Goal: Information Seeking & Learning: Learn about a topic

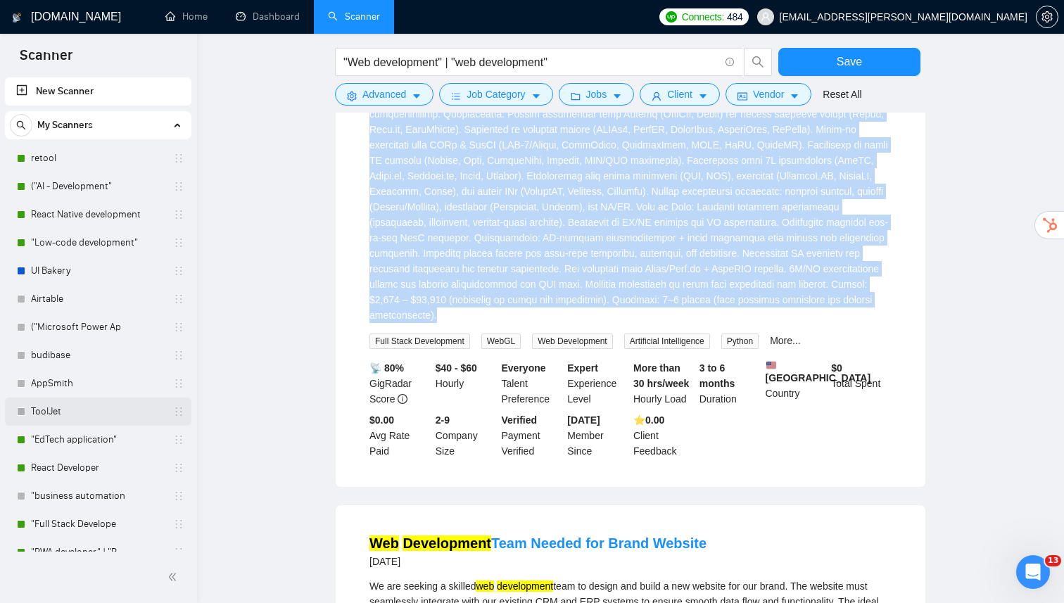
scroll to position [17, 0]
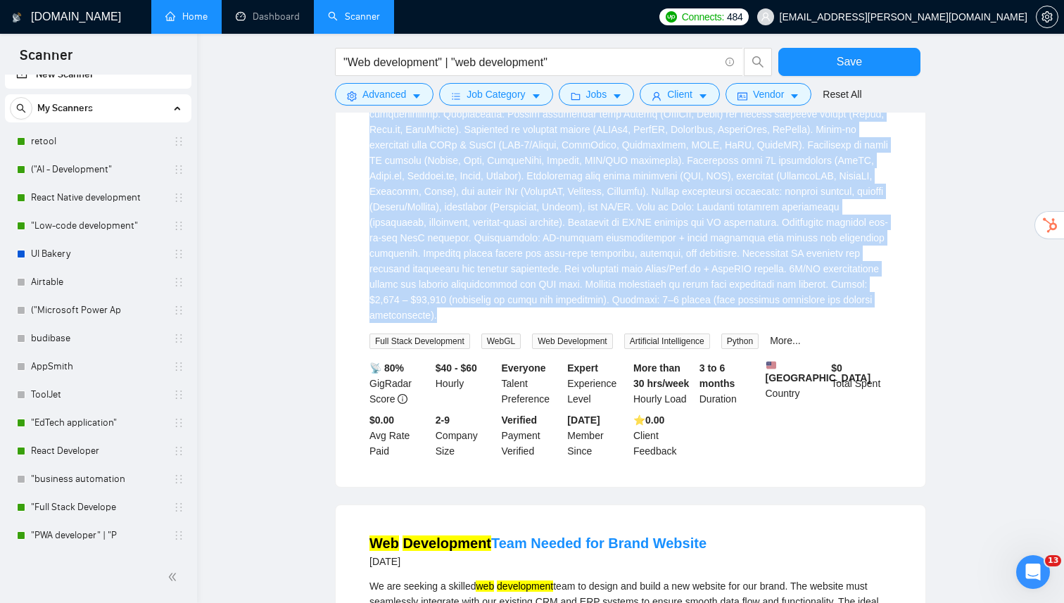
click at [197, 18] on link "Home" at bounding box center [186, 17] width 42 height 12
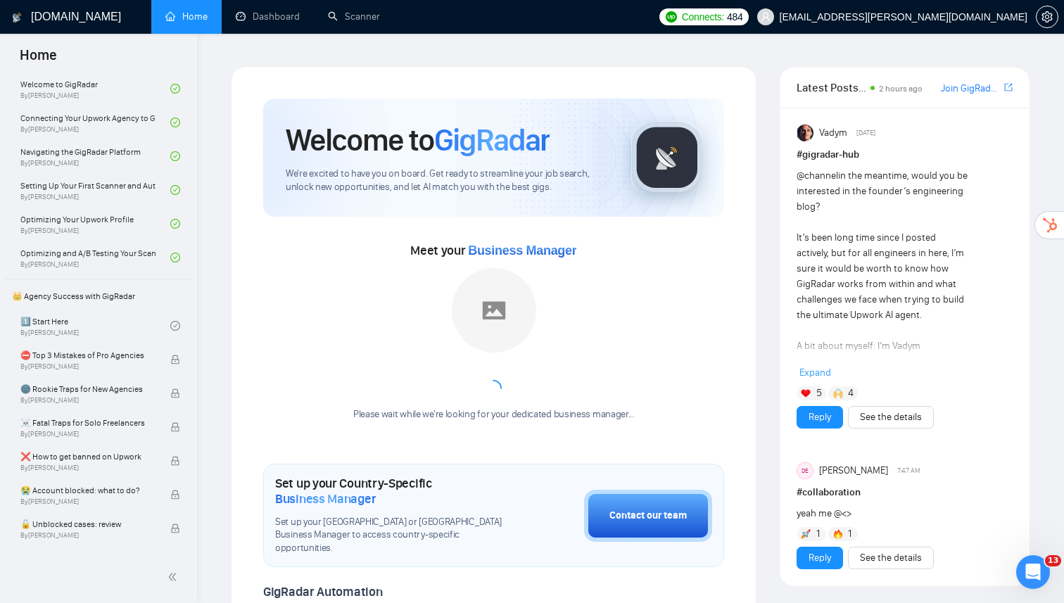
scroll to position [110, 0]
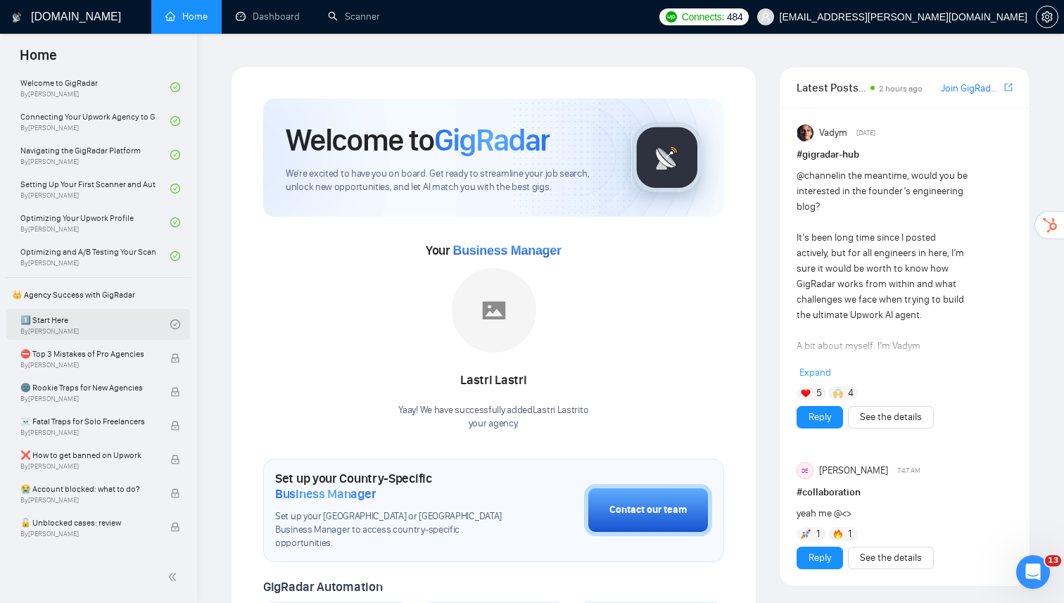
click at [134, 319] on link "1️⃣ Start Here By [PERSON_NAME]" at bounding box center [95, 324] width 150 height 31
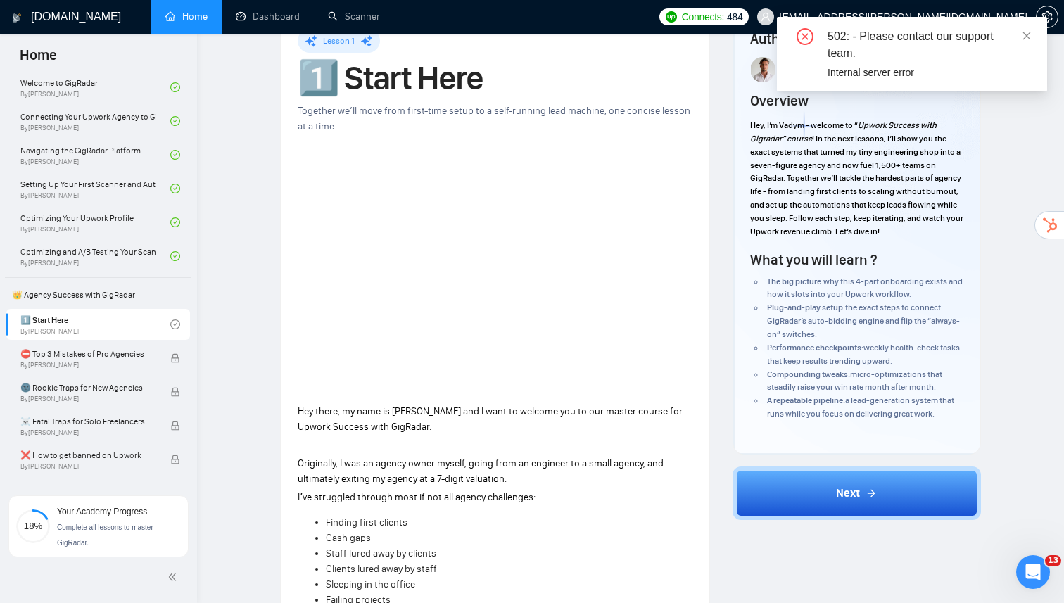
scroll to position [56, 0]
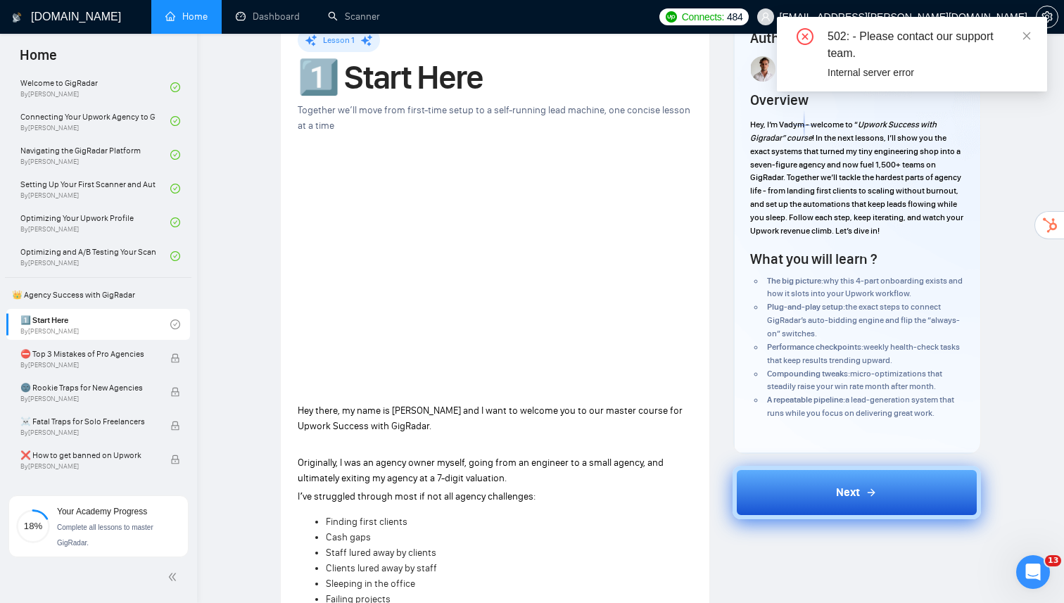
click at [825, 507] on button "Next" at bounding box center [856, 492] width 249 height 53
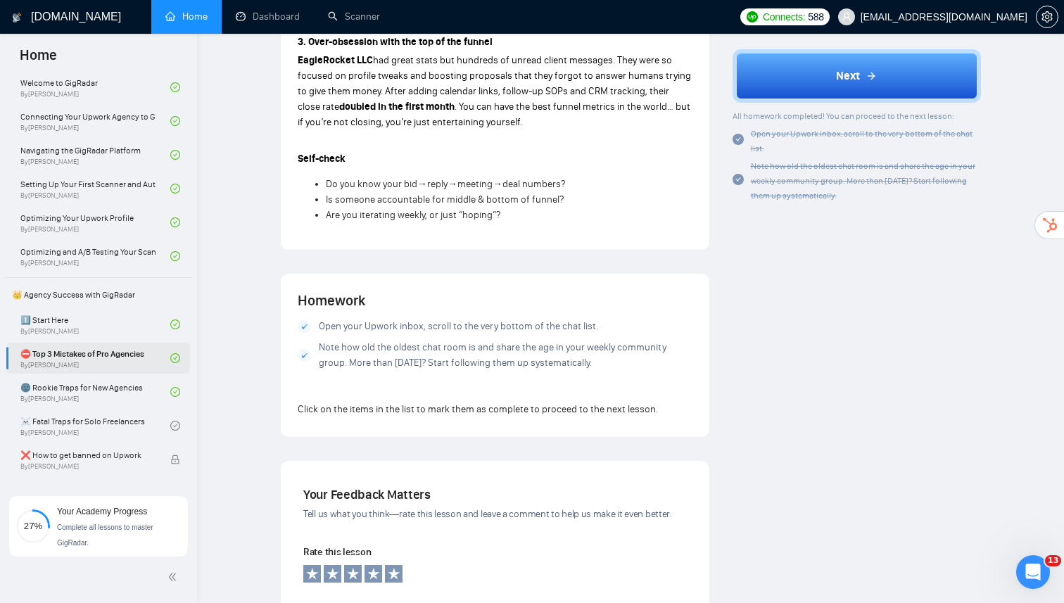
scroll to position [1114, 0]
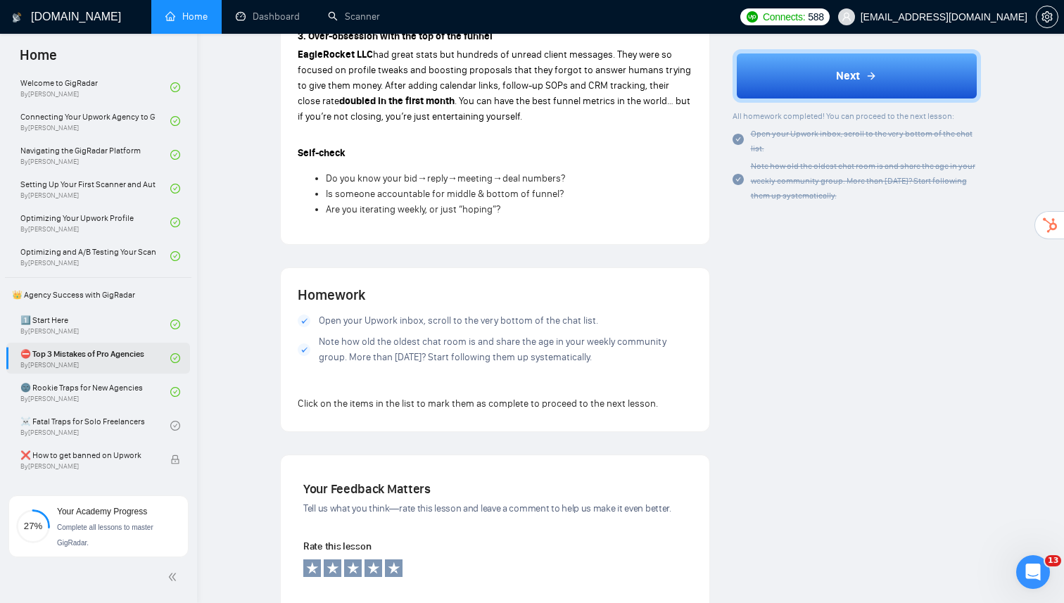
click at [306, 318] on icon at bounding box center [304, 320] width 6 height 5
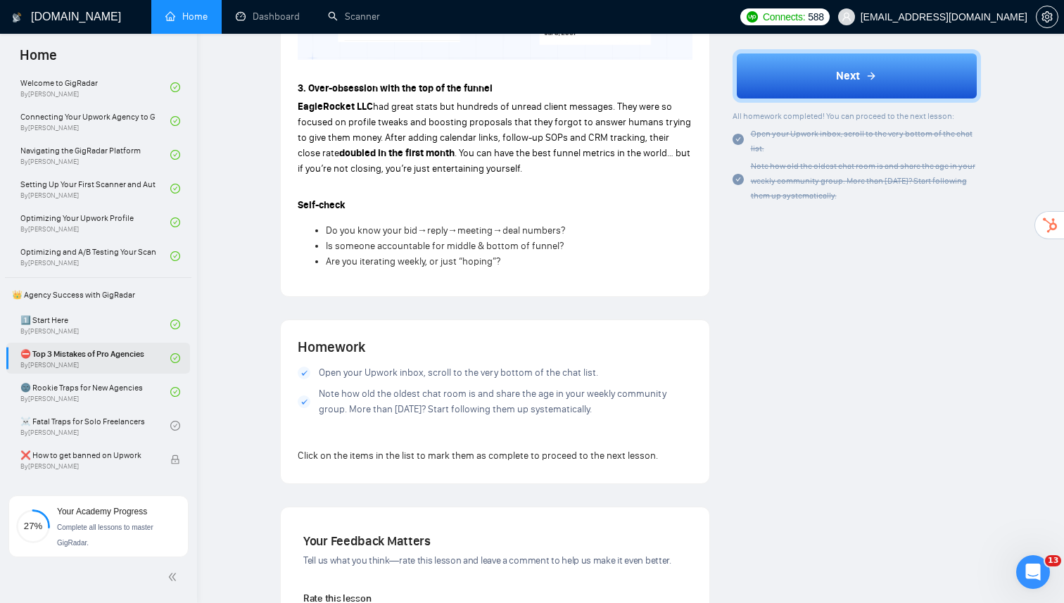
scroll to position [1060, 0]
click at [118, 421] on link "☠️ Fatal Traps for Solo Freelancers By [PERSON_NAME]" at bounding box center [95, 425] width 150 height 31
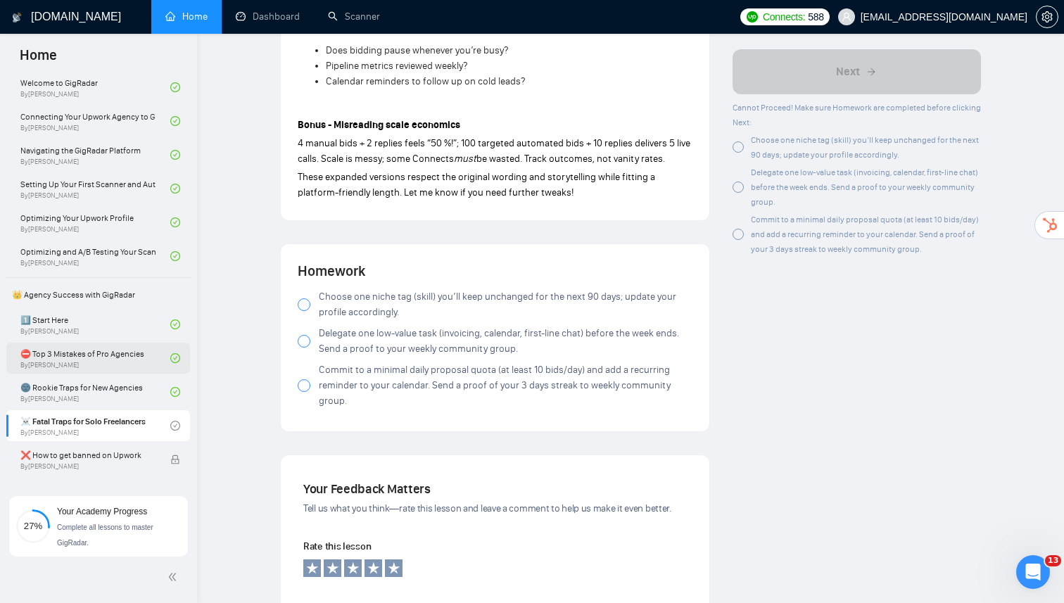
scroll to position [1464, 0]
click at [310, 298] on label "Choose one niche tag (skill) you’ll keep unchanged for the next 90 days; update…" at bounding box center [495, 305] width 395 height 31
click at [303, 336] on div at bounding box center [304, 342] width 13 height 13
click at [303, 380] on div at bounding box center [304, 386] width 13 height 13
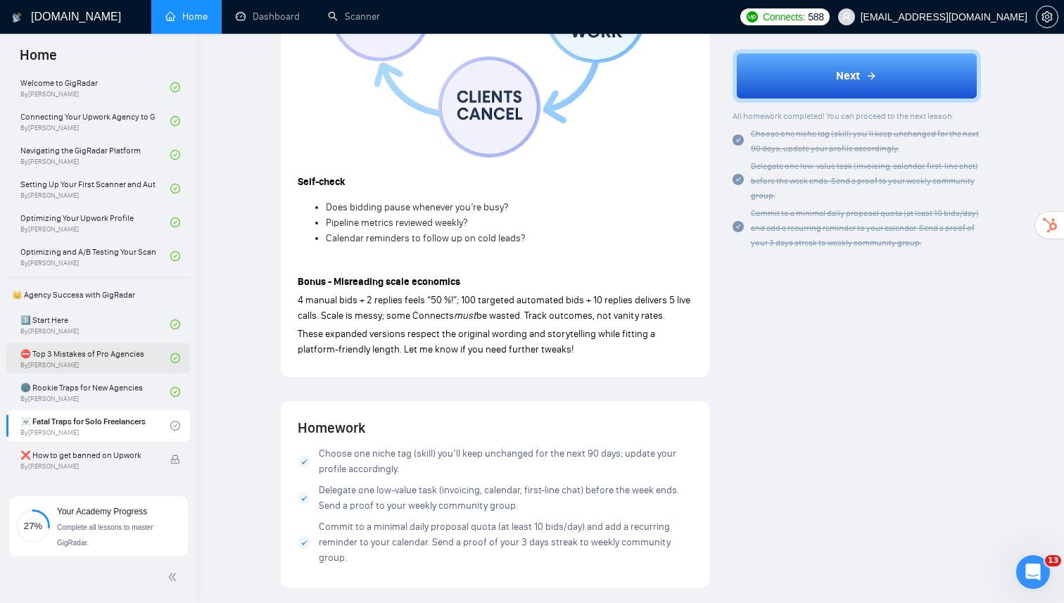
scroll to position [1300, 0]
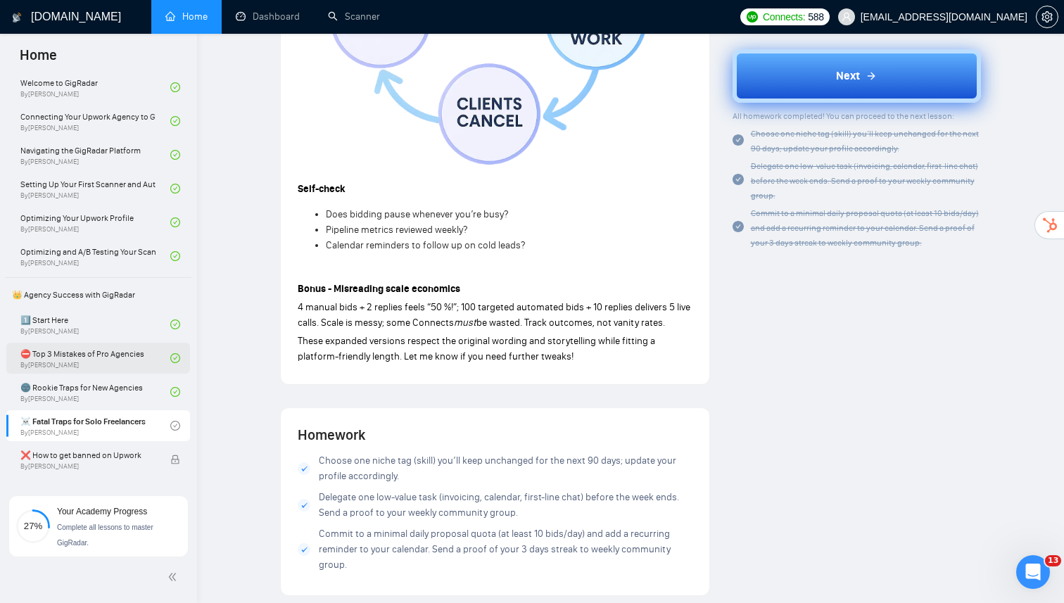
click at [822, 84] on button "Next" at bounding box center [856, 75] width 249 height 53
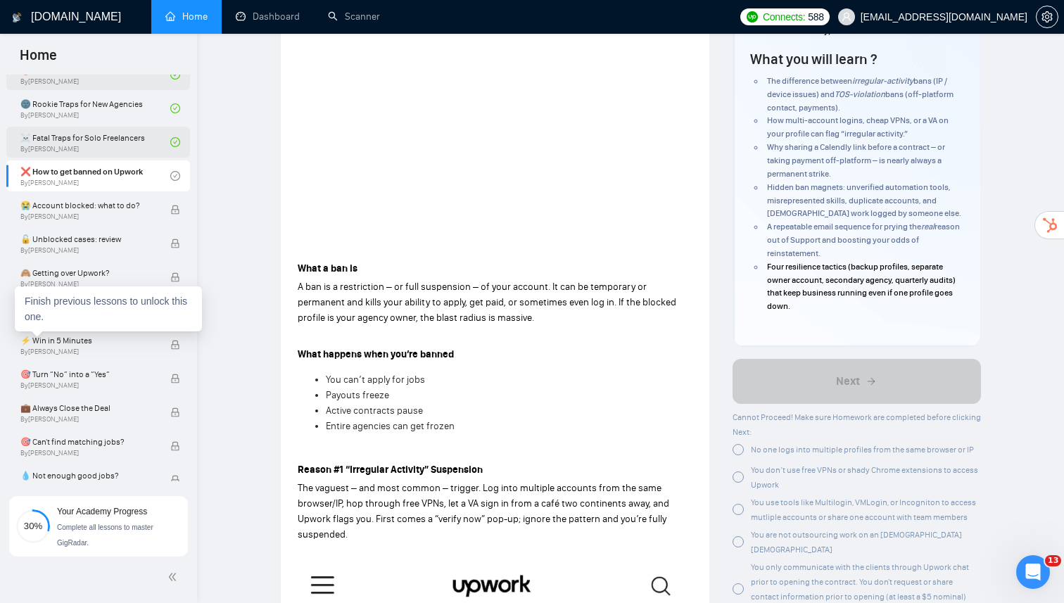
scroll to position [220, 0]
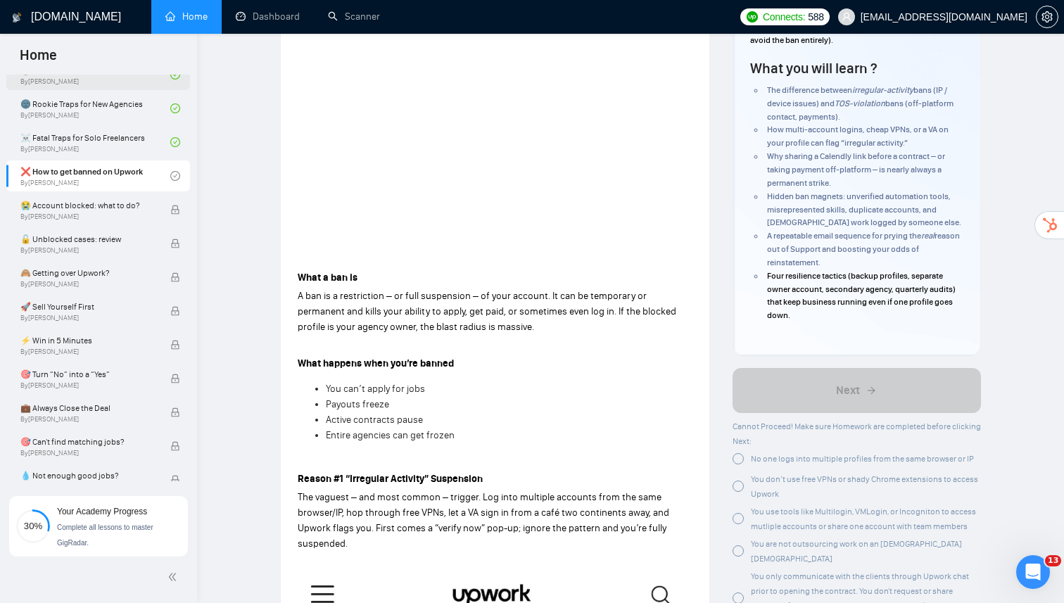
click at [417, 383] on span "You can’t apply for jobs" at bounding box center [375, 389] width 99 height 12
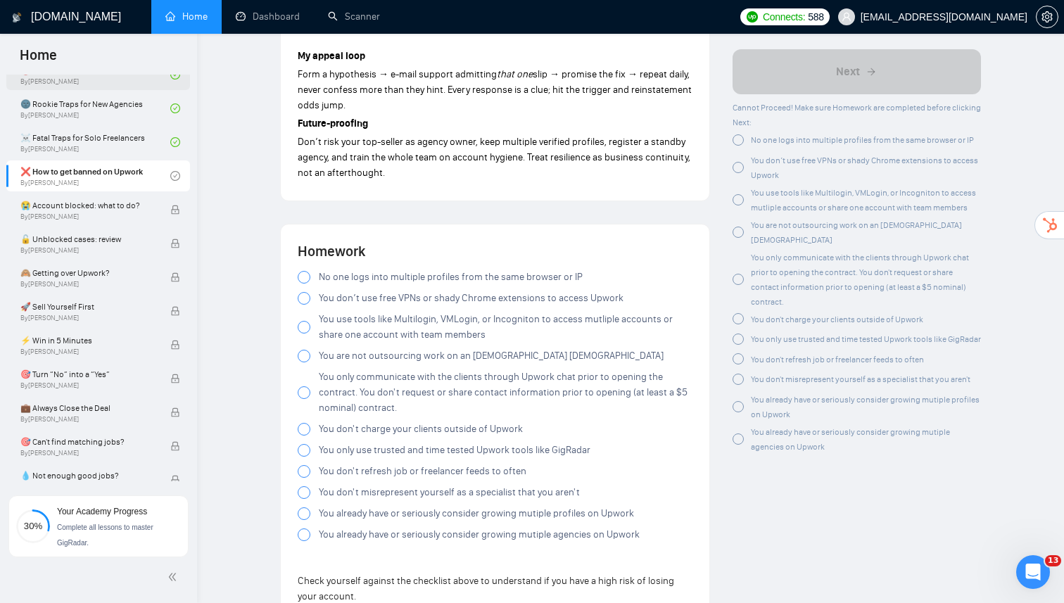
scroll to position [2464, 0]
click at [303, 269] on div at bounding box center [304, 275] width 13 height 13
click at [306, 290] on div at bounding box center [304, 296] width 13 height 13
click at [299, 319] on span at bounding box center [304, 325] width 13 height 13
click at [306, 348] on div at bounding box center [304, 354] width 13 height 13
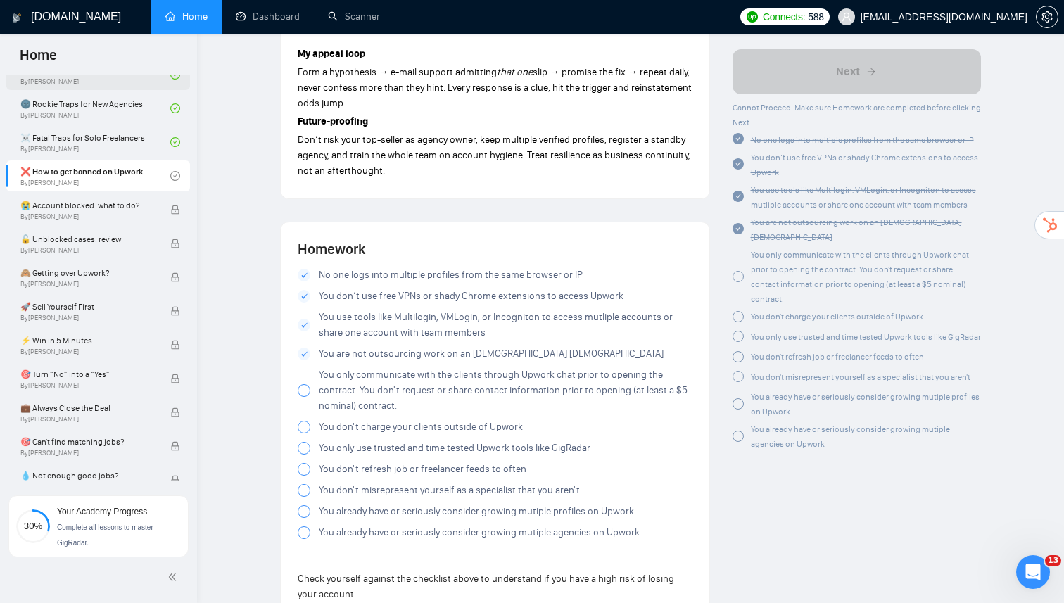
click at [302, 384] on div at bounding box center [304, 390] width 13 height 13
click at [298, 421] on div at bounding box center [304, 427] width 13 height 13
click at [301, 442] on div at bounding box center [304, 448] width 13 height 13
click at [307, 463] on div at bounding box center [304, 469] width 13 height 13
click at [302, 484] on div at bounding box center [304, 490] width 13 height 13
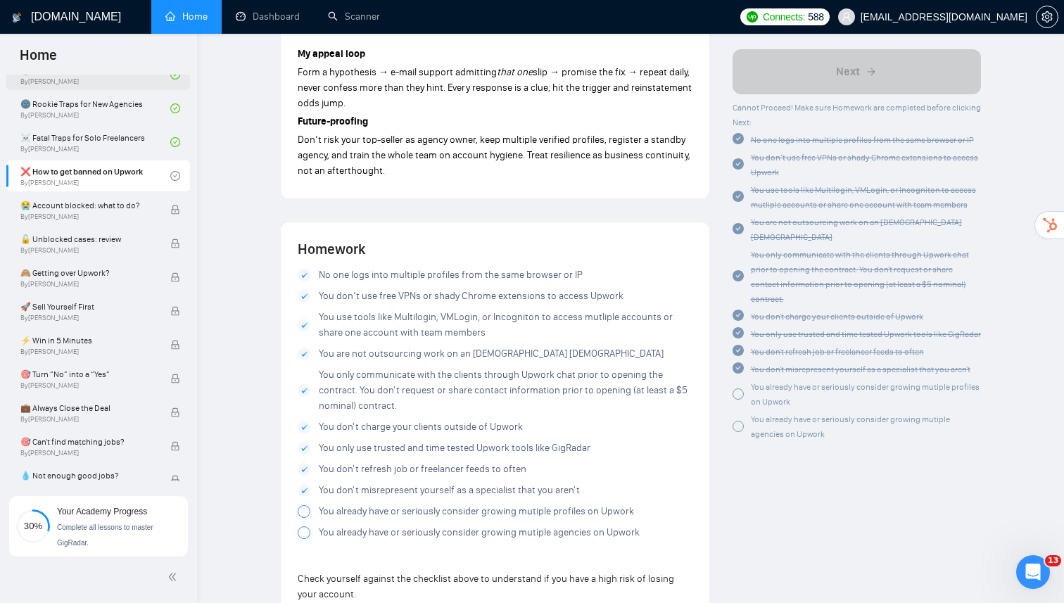
click at [305, 505] on div at bounding box center [304, 511] width 13 height 13
click at [305, 526] on span at bounding box center [304, 532] width 13 height 13
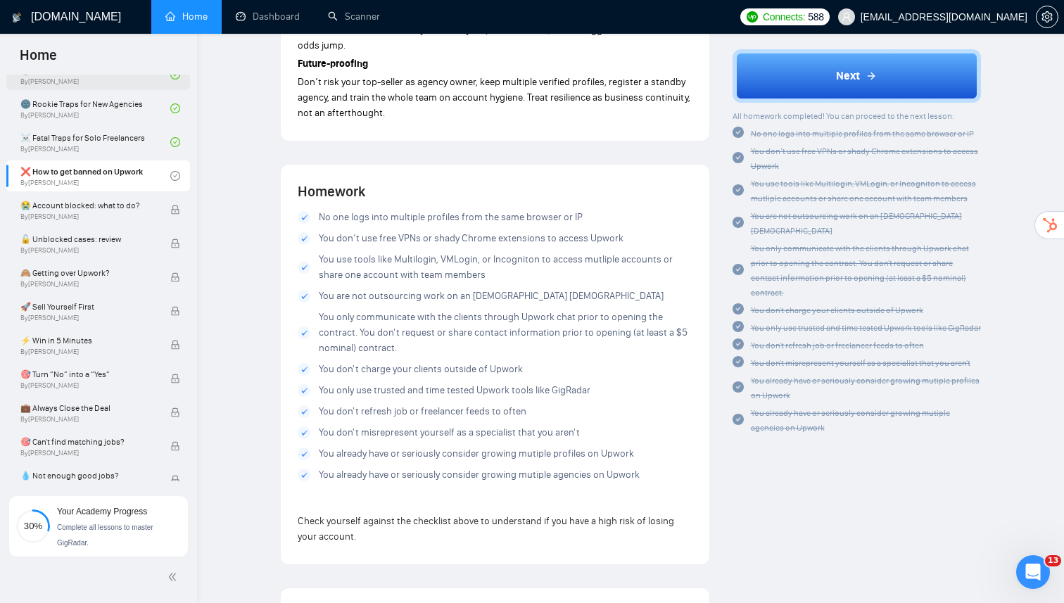
scroll to position [2528, 0]
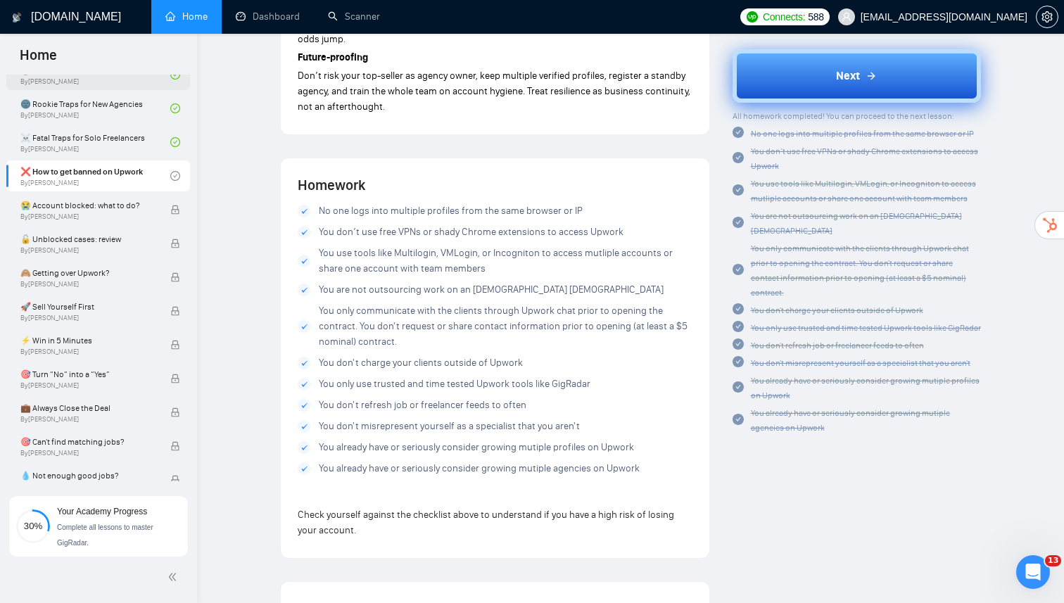
click at [806, 80] on button "Next" at bounding box center [856, 75] width 249 height 53
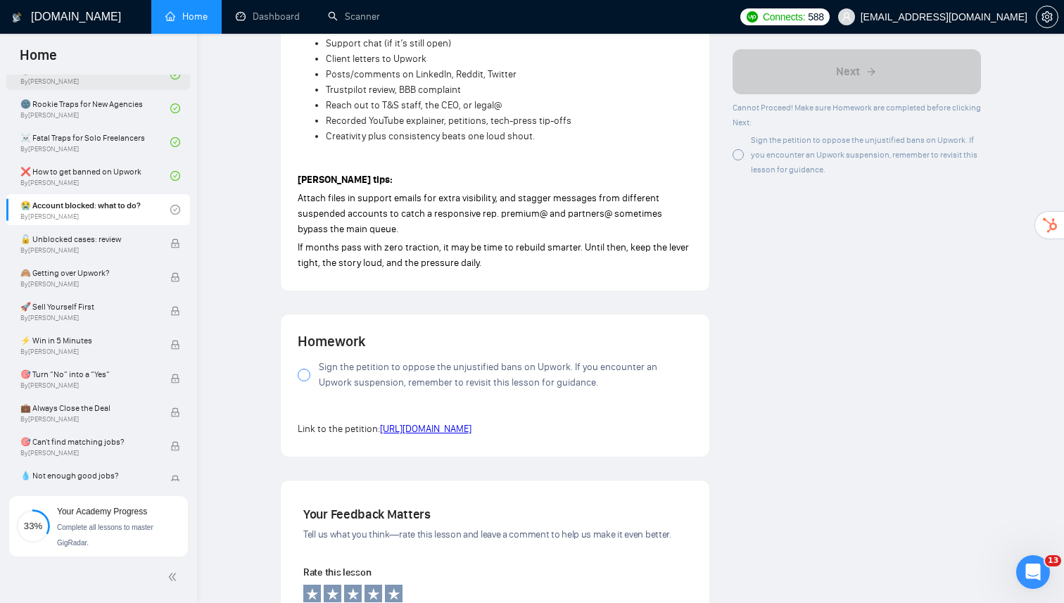
scroll to position [1271, 0]
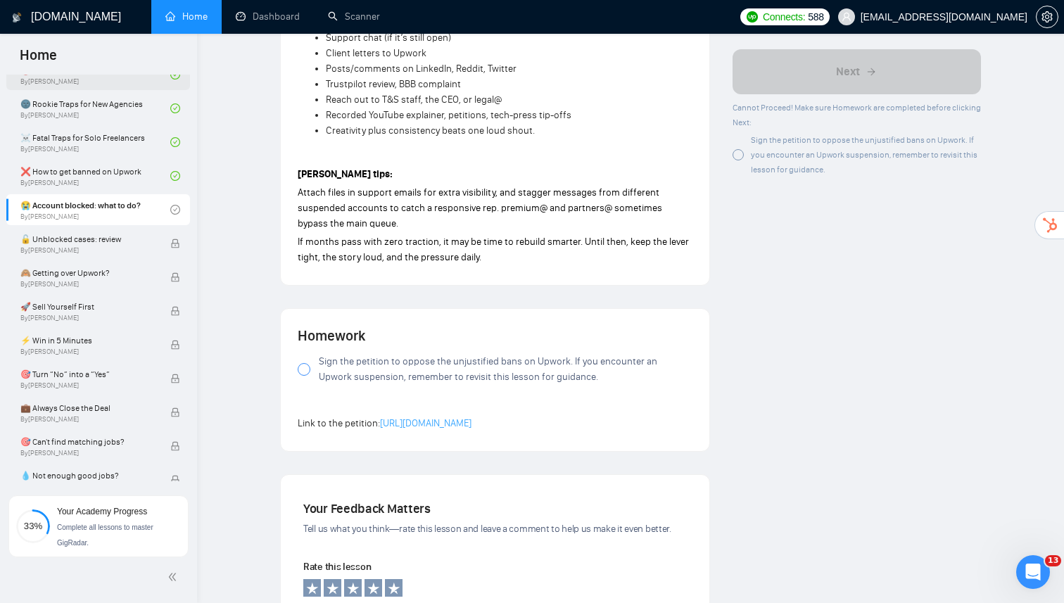
click at [464, 417] on link "[URL][DOMAIN_NAME]" at bounding box center [425, 423] width 91 height 12
click at [300, 364] on div at bounding box center [304, 369] width 13 height 13
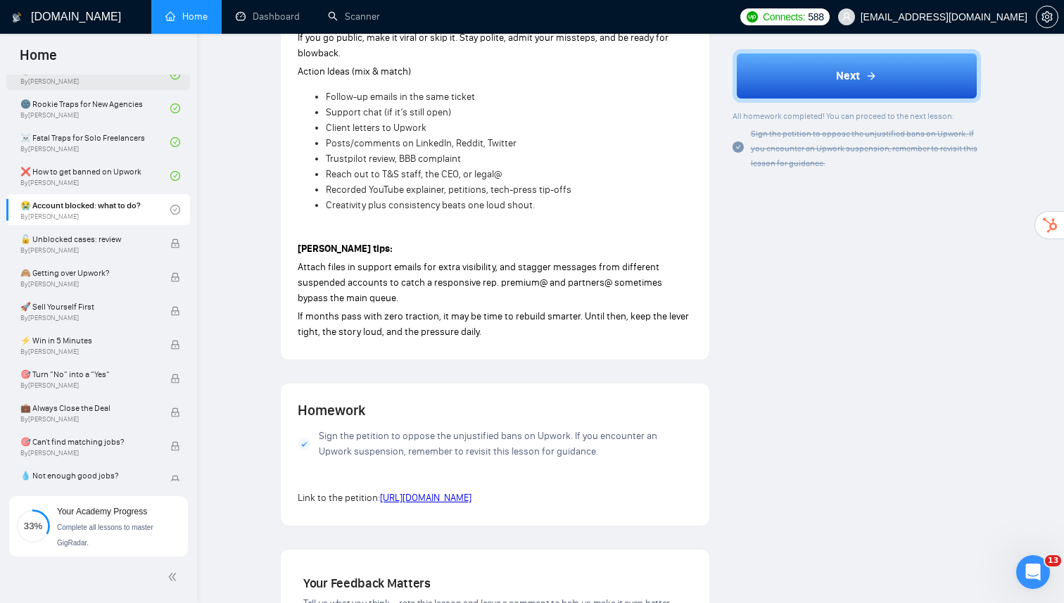
scroll to position [1202, 0]
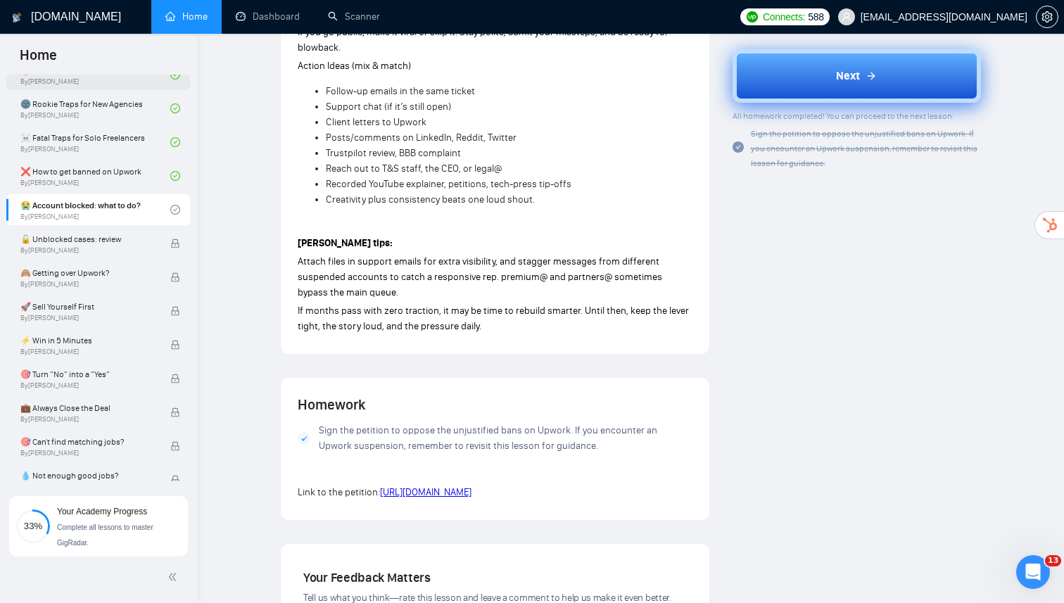
click at [785, 72] on button "Next" at bounding box center [856, 75] width 249 height 53
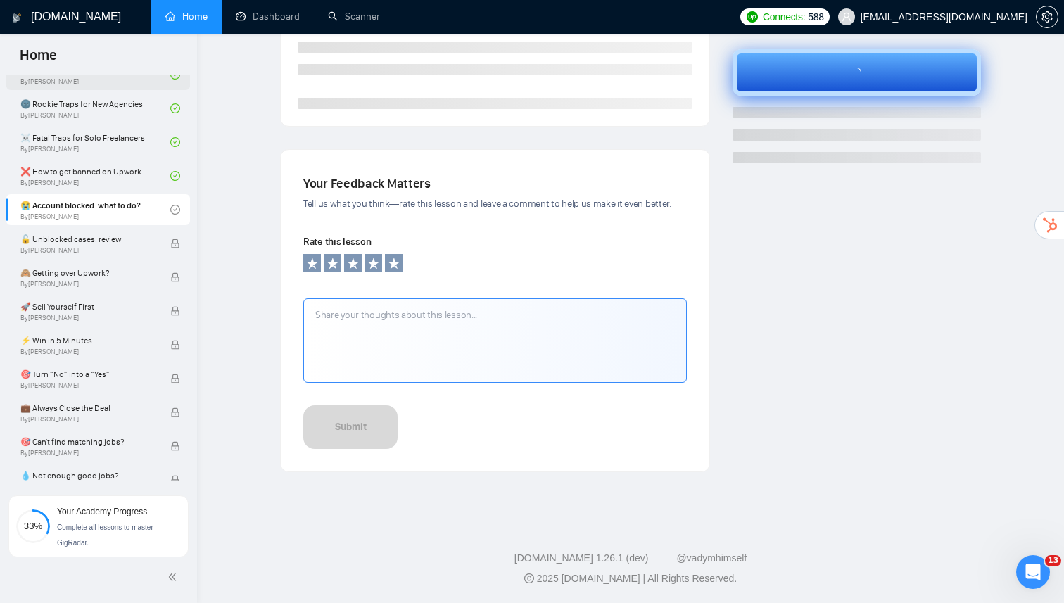
scroll to position [355, 0]
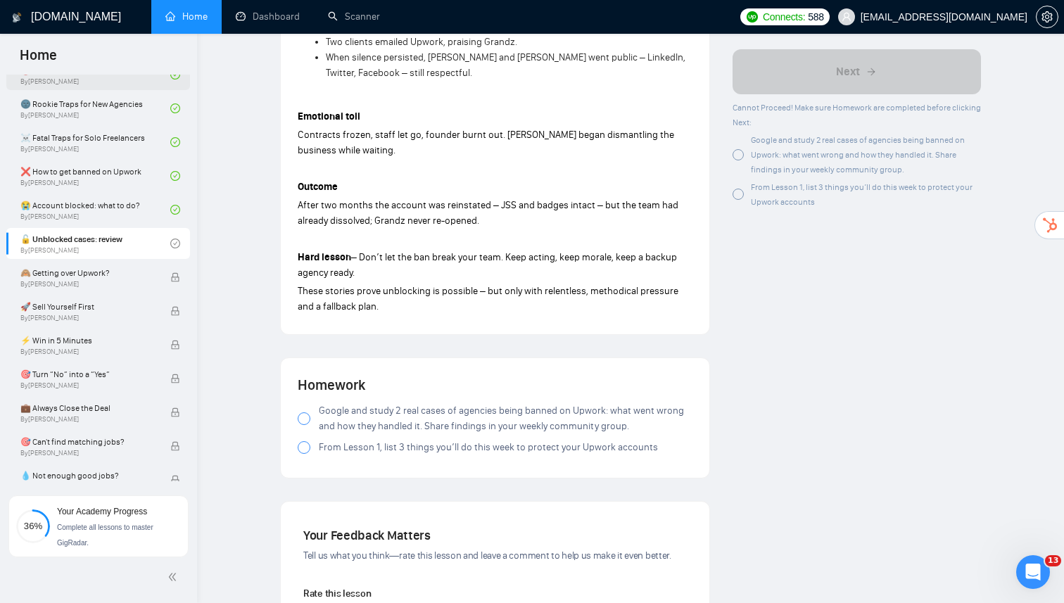
scroll to position [1012, 0]
click at [304, 413] on div at bounding box center [304, 416] width 13 height 13
click at [305, 446] on div at bounding box center [304, 445] width 13 height 13
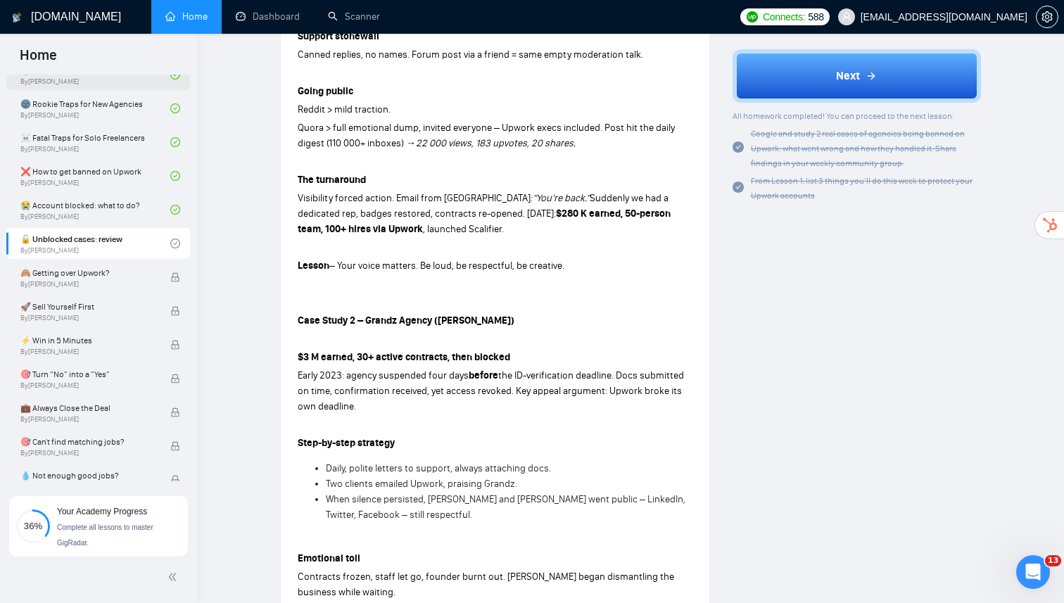
scroll to position [521, 0]
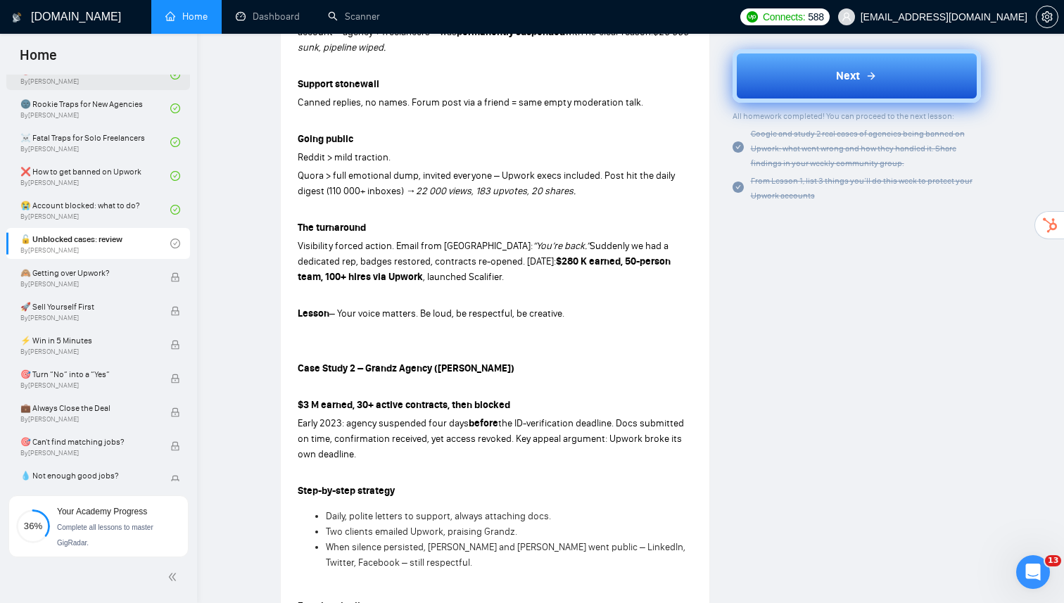
click at [818, 82] on button "Next" at bounding box center [856, 75] width 249 height 53
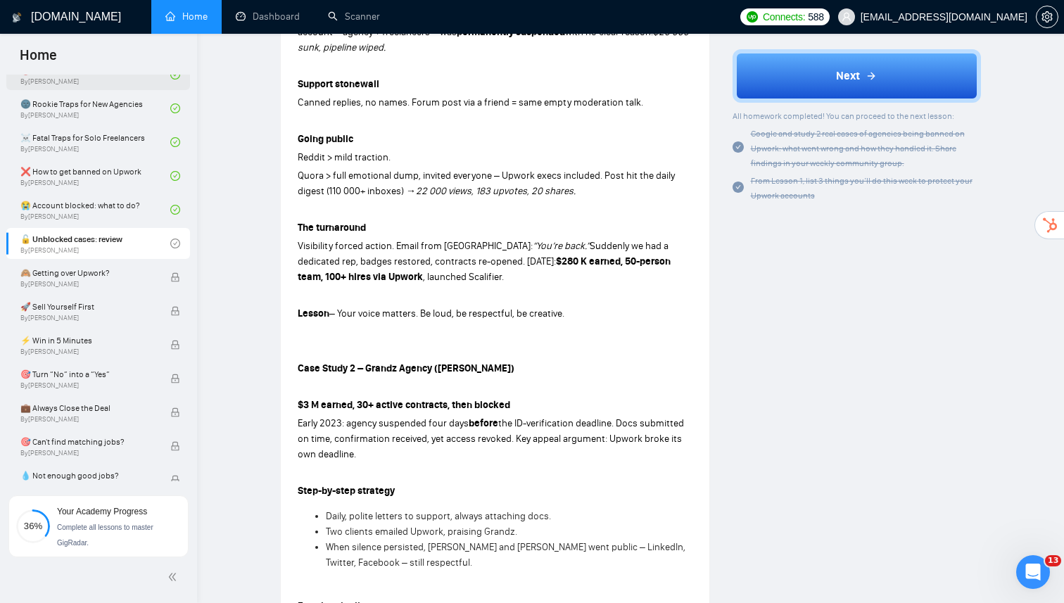
scroll to position [355, 0]
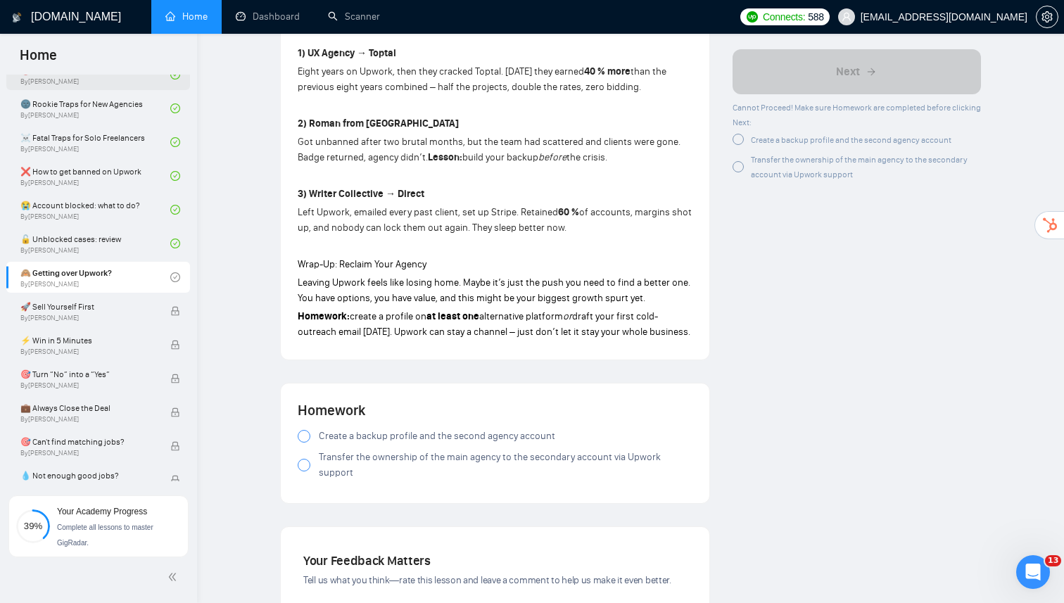
scroll to position [1319, 0]
click at [305, 429] on div at bounding box center [304, 435] width 13 height 13
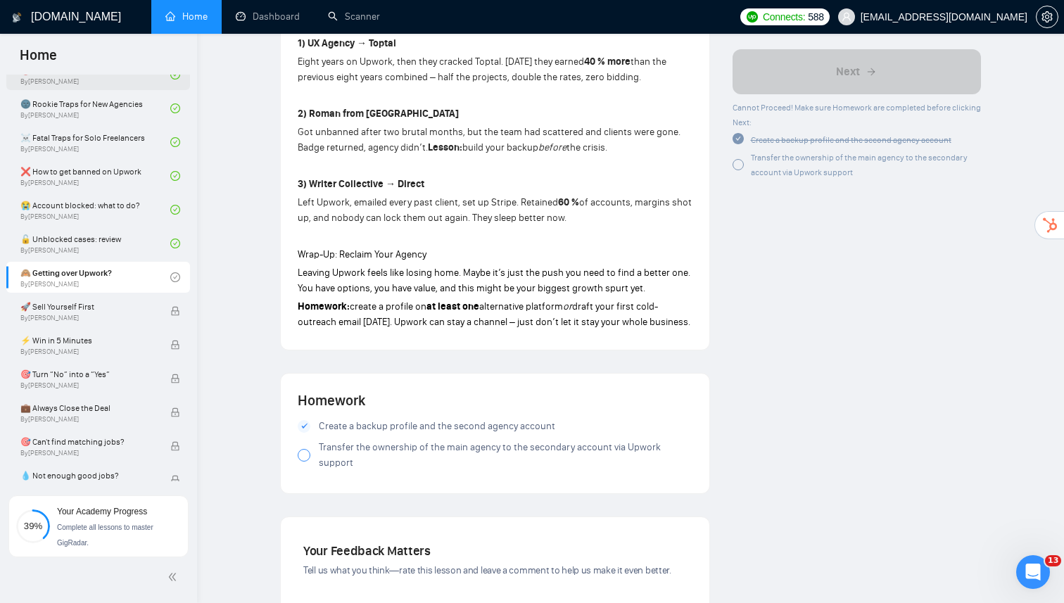
scroll to position [1329, 0]
click at [301, 448] on div at bounding box center [304, 454] width 13 height 13
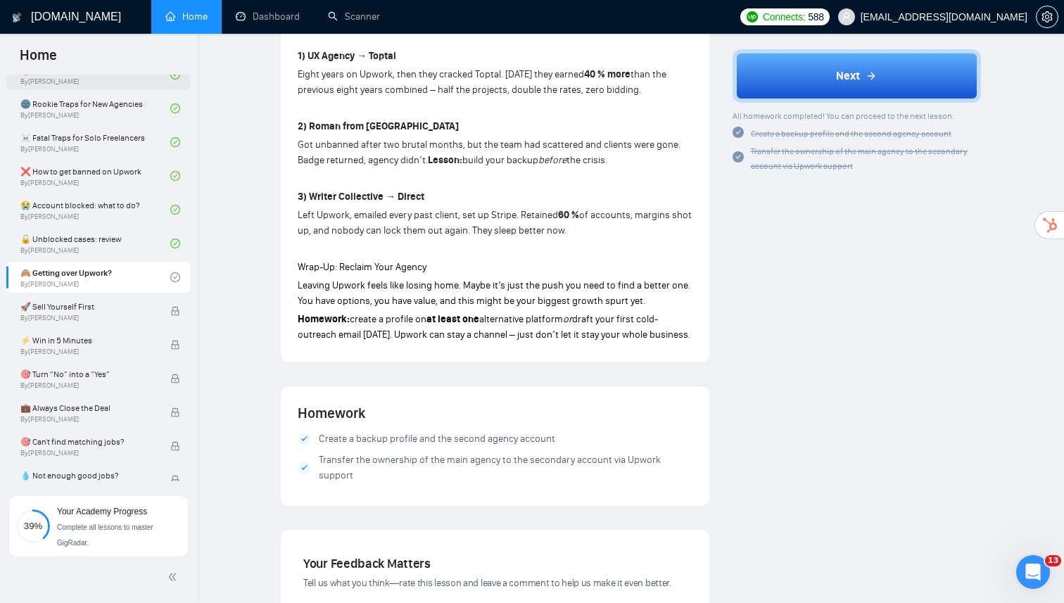
scroll to position [1003, 0]
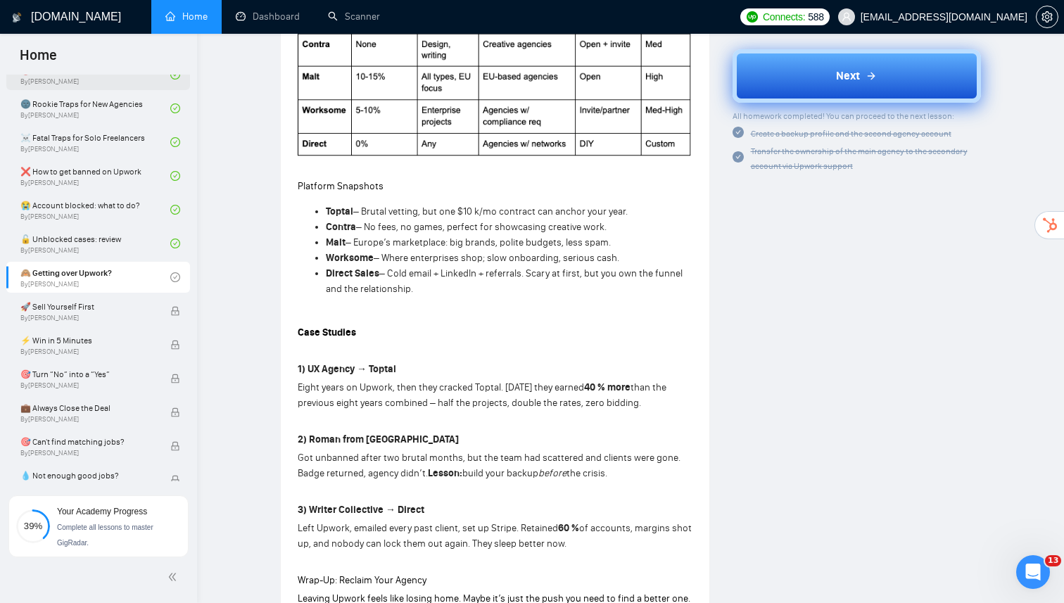
click at [798, 65] on button "Next" at bounding box center [856, 75] width 249 height 53
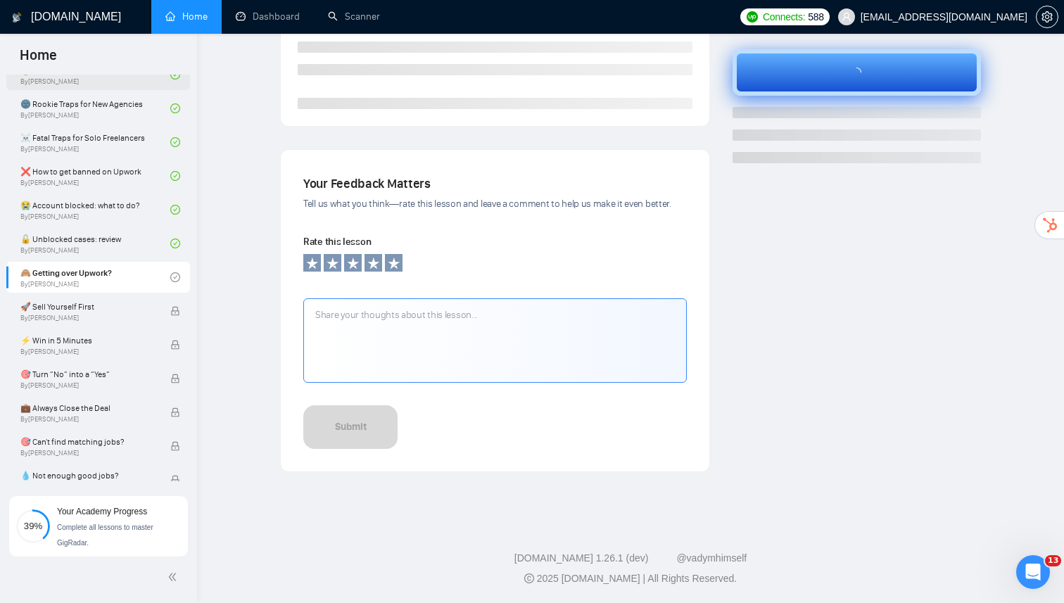
scroll to position [355, 0]
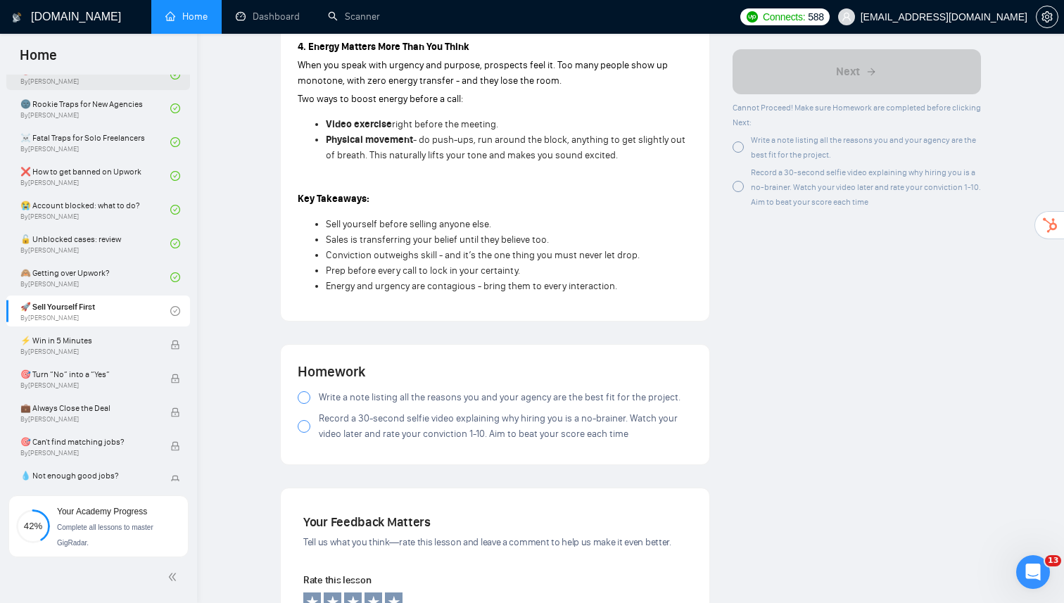
scroll to position [1181, 0]
click at [303, 392] on div at bounding box center [304, 397] width 13 height 13
click at [303, 421] on div at bounding box center [304, 425] width 13 height 13
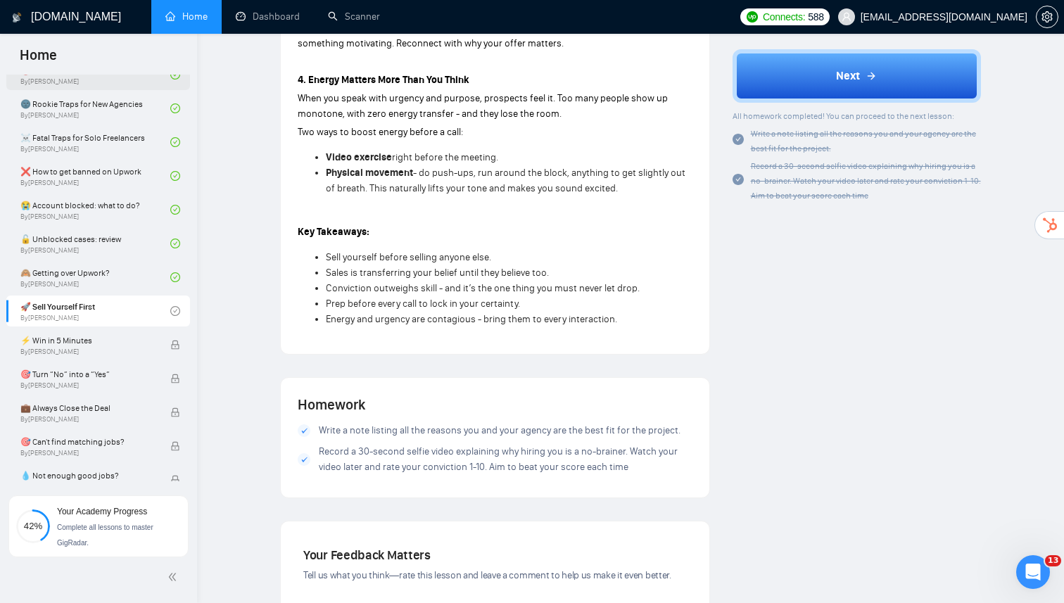
scroll to position [1146, 0]
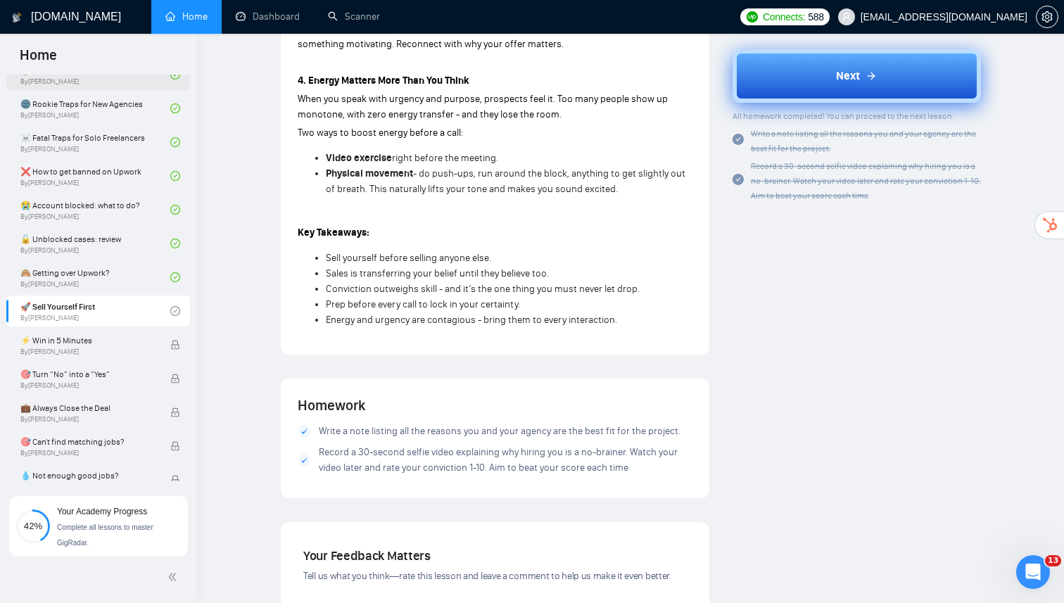
click at [831, 82] on button "Next" at bounding box center [856, 75] width 249 height 53
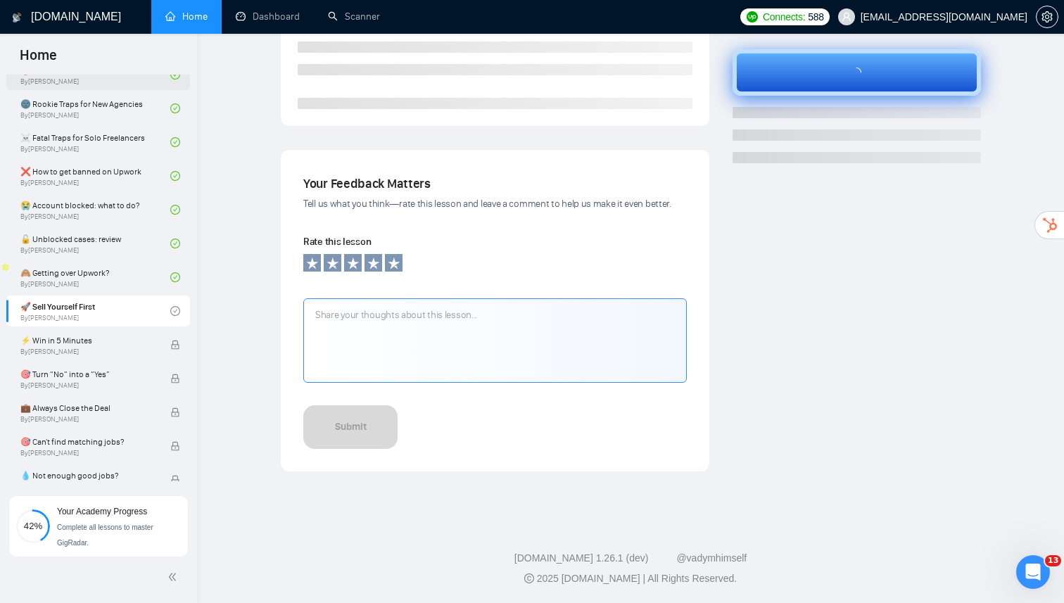
scroll to position [355, 0]
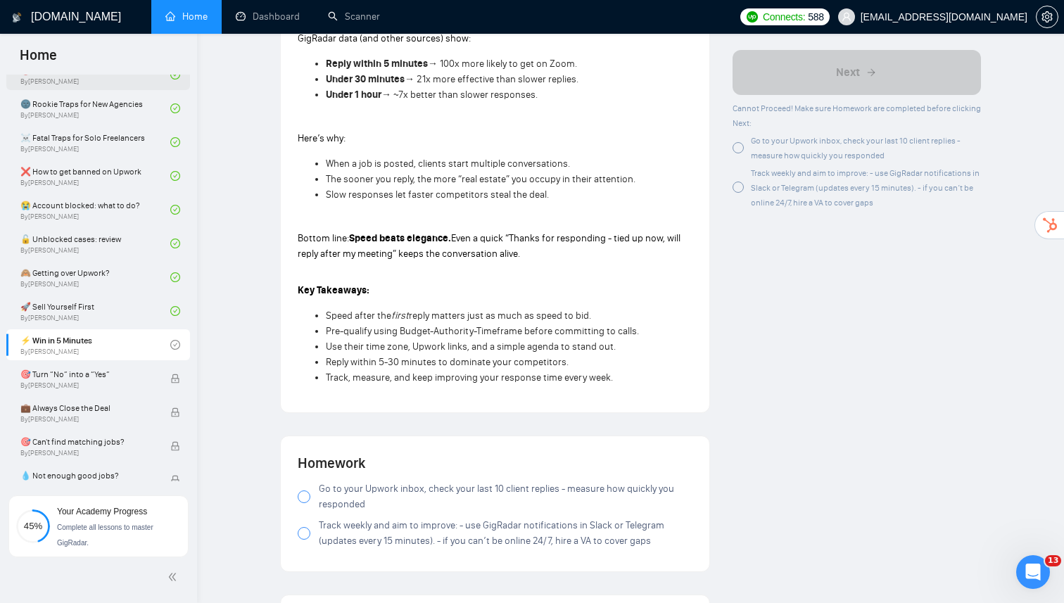
scroll to position [1285, 0]
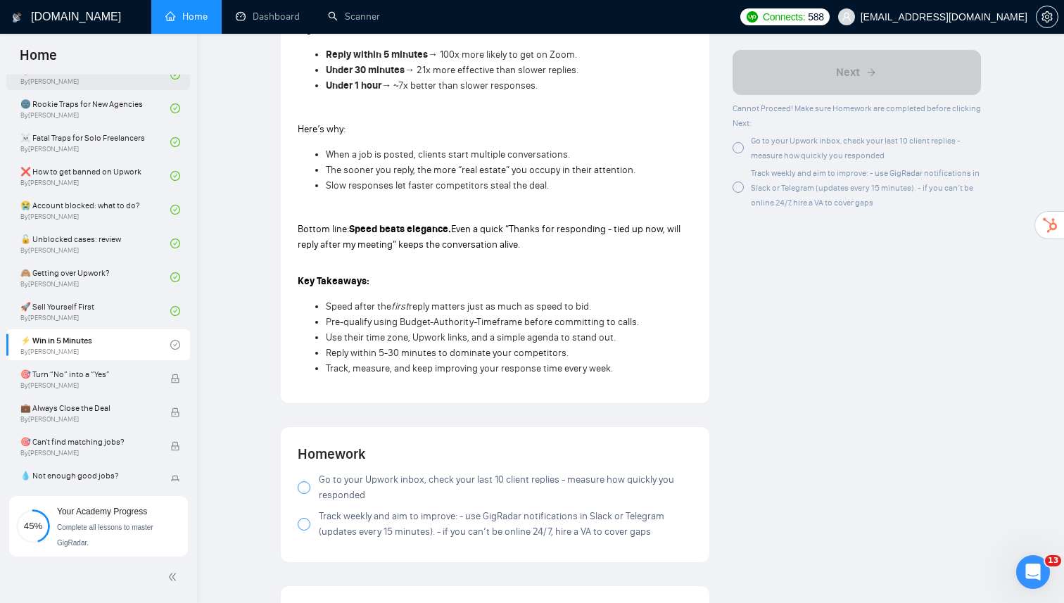
click at [307, 474] on label "Go to your Upwork inbox, check your last 10 client replies - measure how quickl…" at bounding box center [495, 487] width 395 height 31
click at [305, 481] on icon "loading" at bounding box center [304, 488] width 14 height 14
click at [303, 511] on label "Track weekly and aim to improve: - use GigRadar notifications in Slack or Teleg…" at bounding box center [495, 524] width 395 height 31
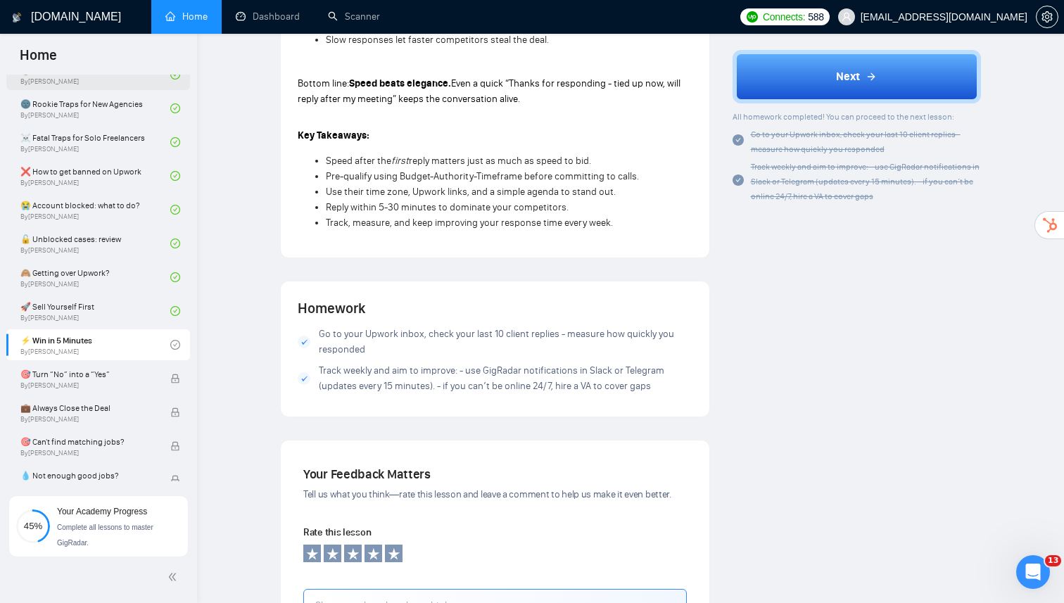
scroll to position [1448, 0]
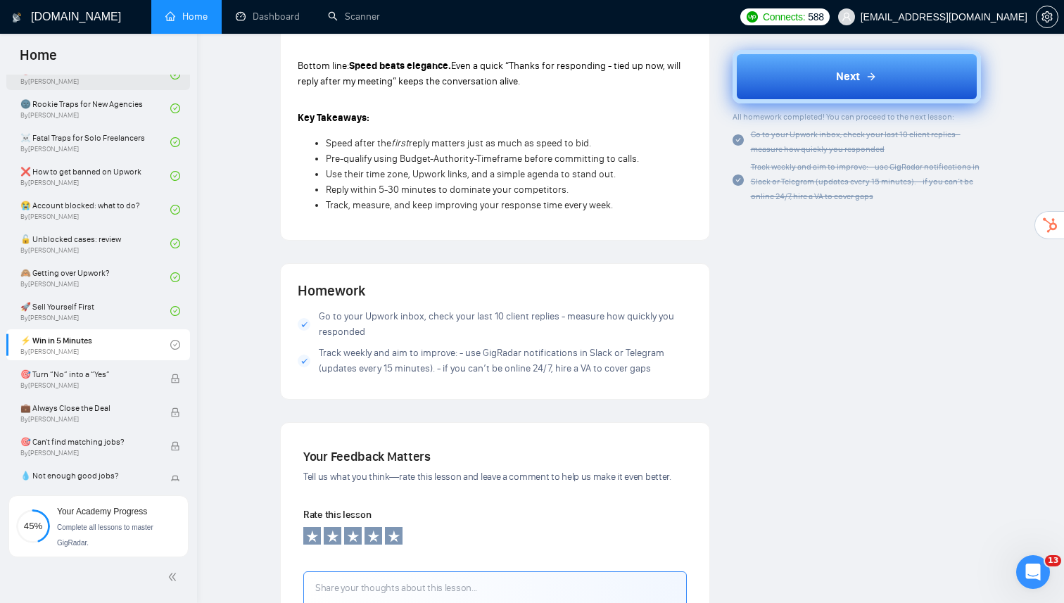
click at [800, 86] on button "Next" at bounding box center [856, 75] width 249 height 53
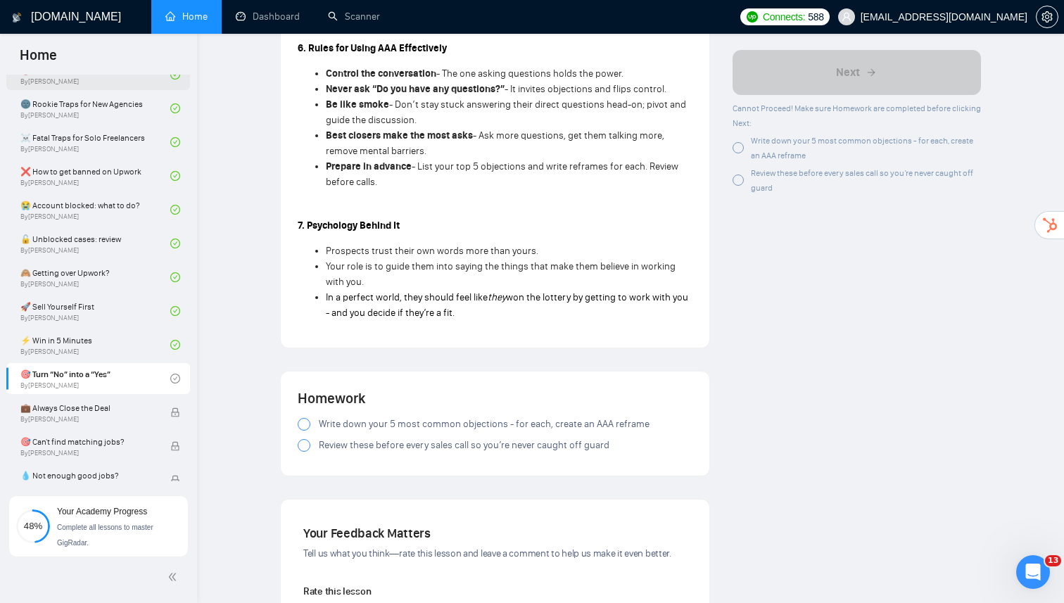
scroll to position [1865, 0]
click at [303, 421] on div at bounding box center [304, 423] width 13 height 13
click at [303, 442] on div at bounding box center [304, 444] width 13 height 13
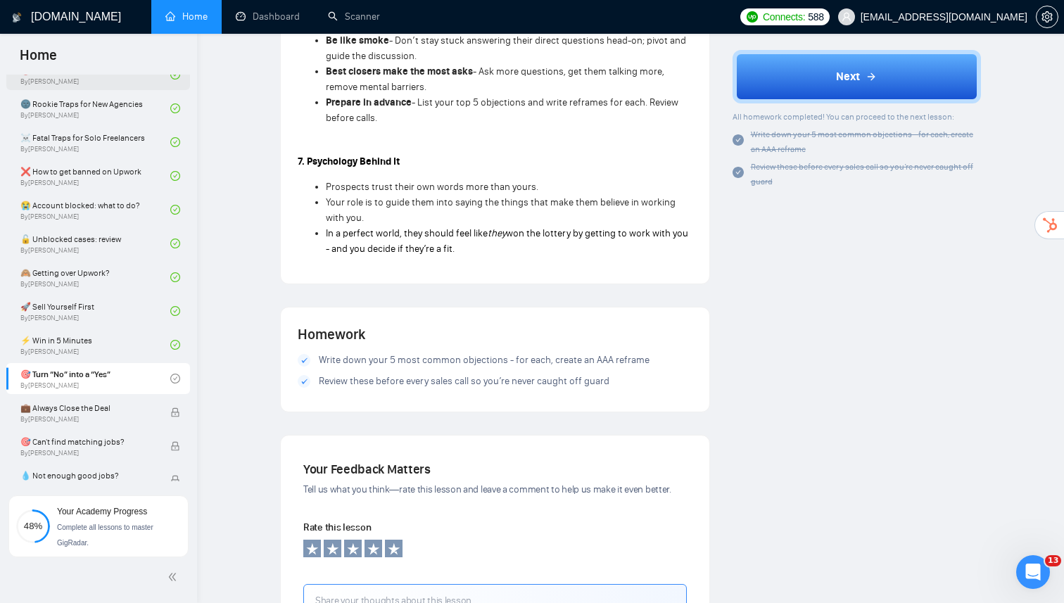
scroll to position [1929, 0]
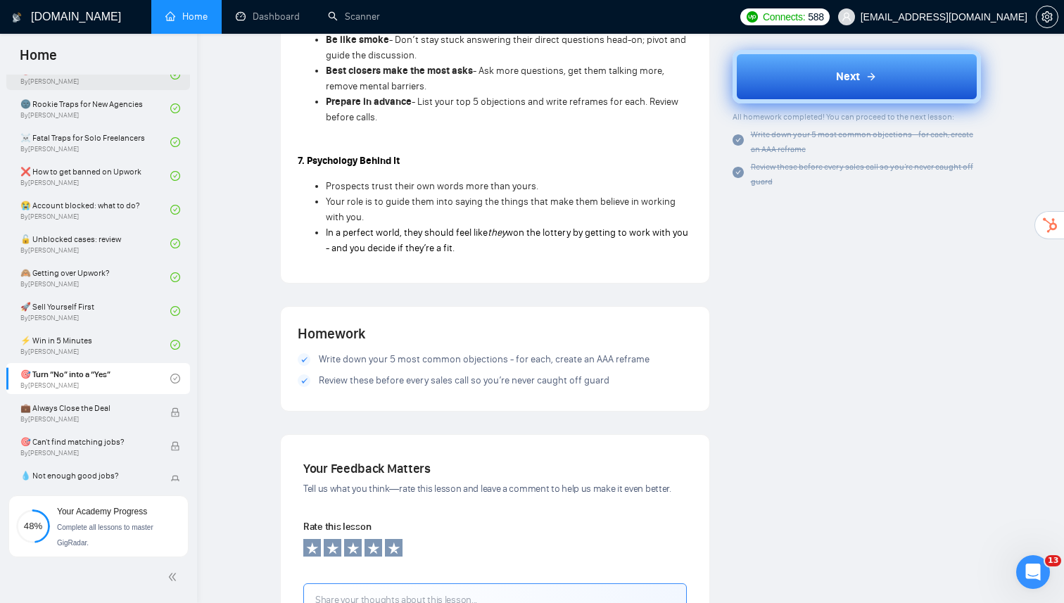
click at [773, 87] on button "Next" at bounding box center [856, 75] width 249 height 53
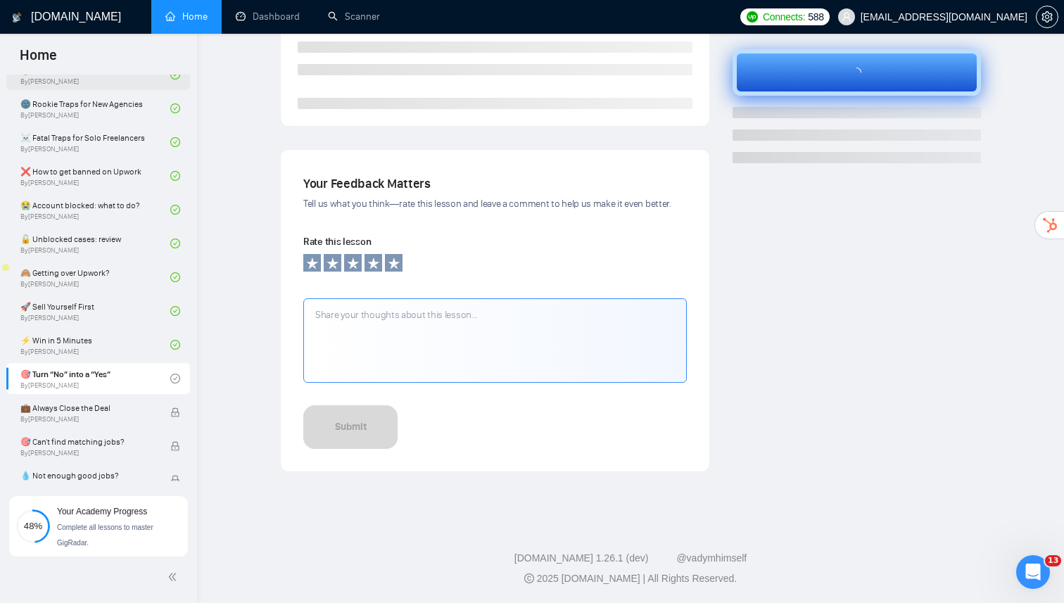
scroll to position [355, 0]
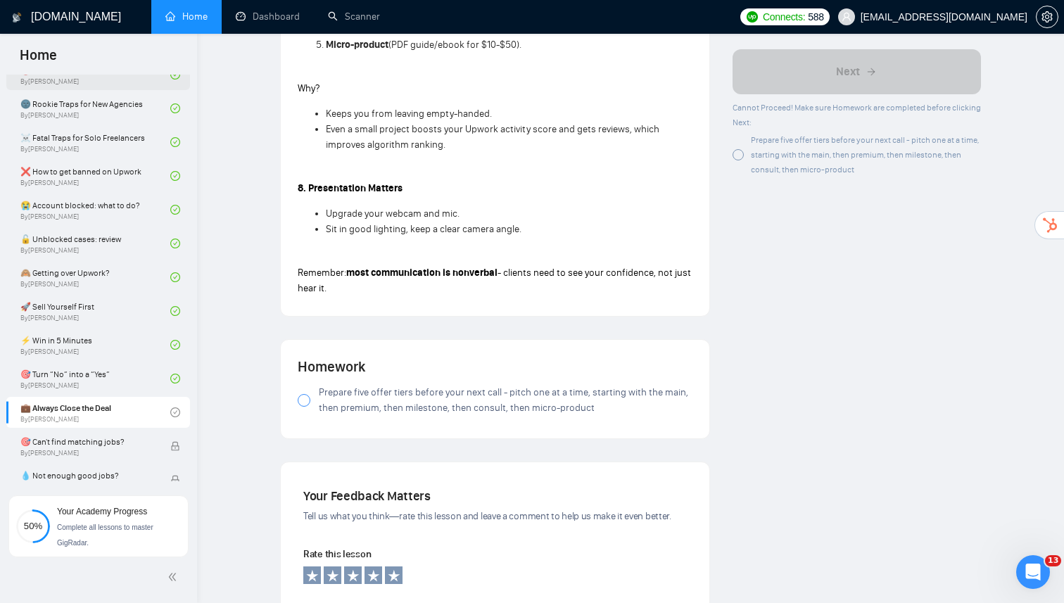
scroll to position [1402, 0]
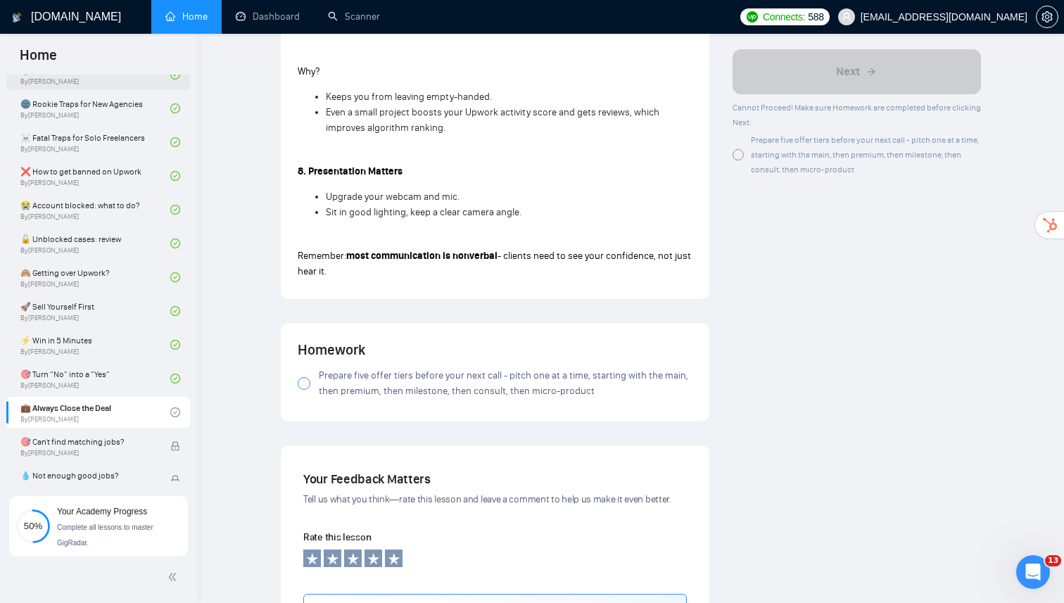
click at [303, 387] on div at bounding box center [304, 383] width 13 height 13
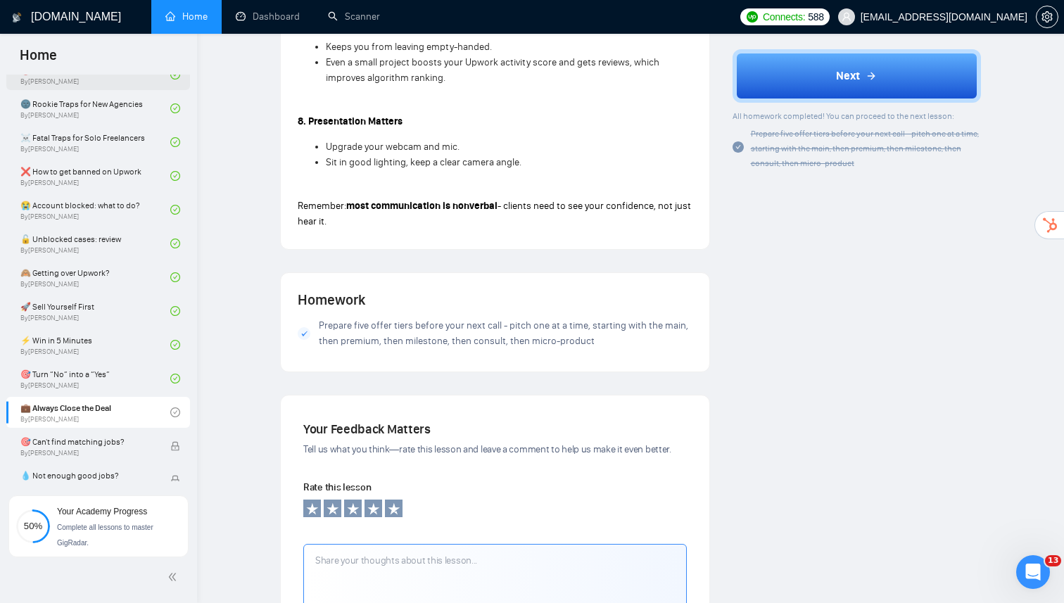
scroll to position [1453, 0]
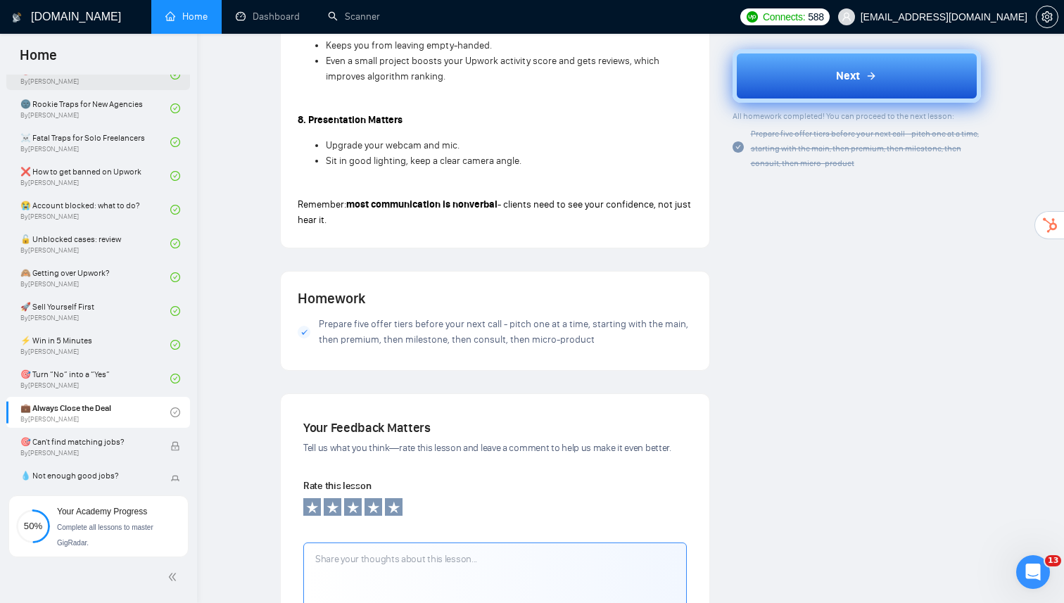
click at [792, 82] on button "Next" at bounding box center [856, 75] width 249 height 53
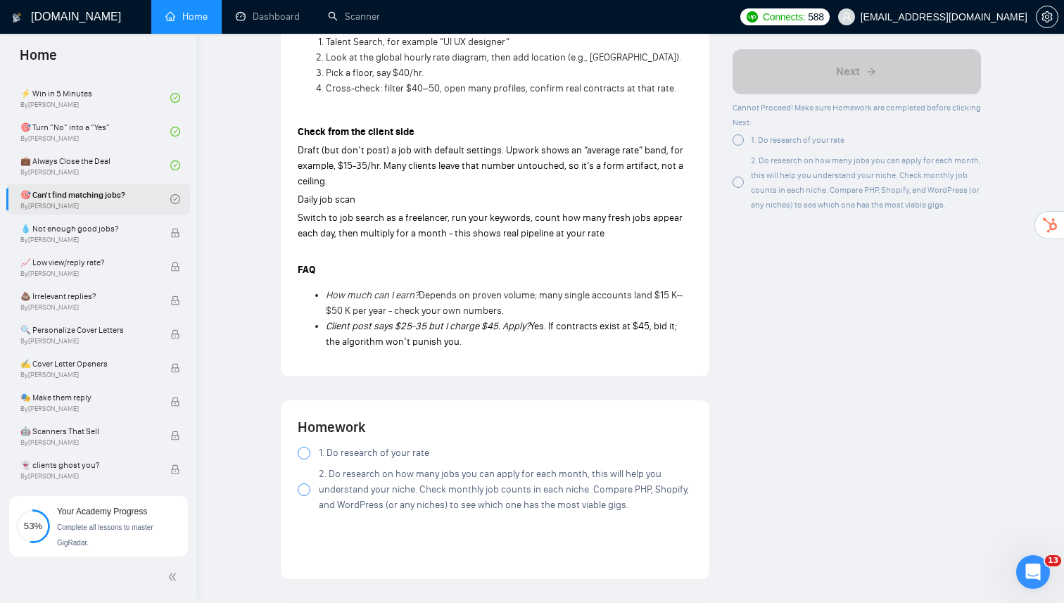
scroll to position [1164, 0]
click at [305, 446] on div at bounding box center [304, 451] width 13 height 13
click at [302, 482] on div at bounding box center [304, 488] width 13 height 13
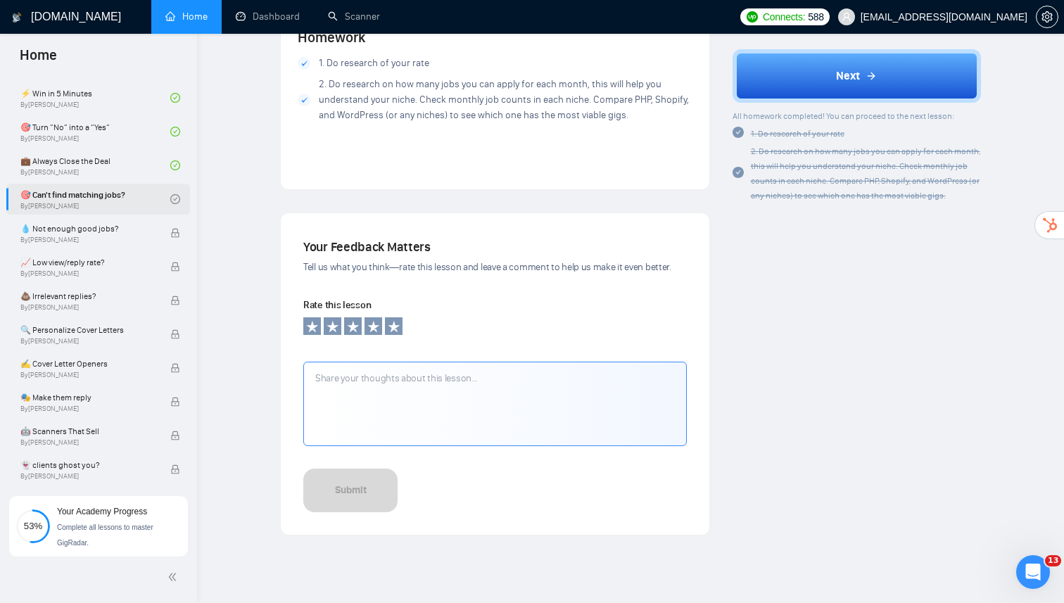
scroll to position [1592, 0]
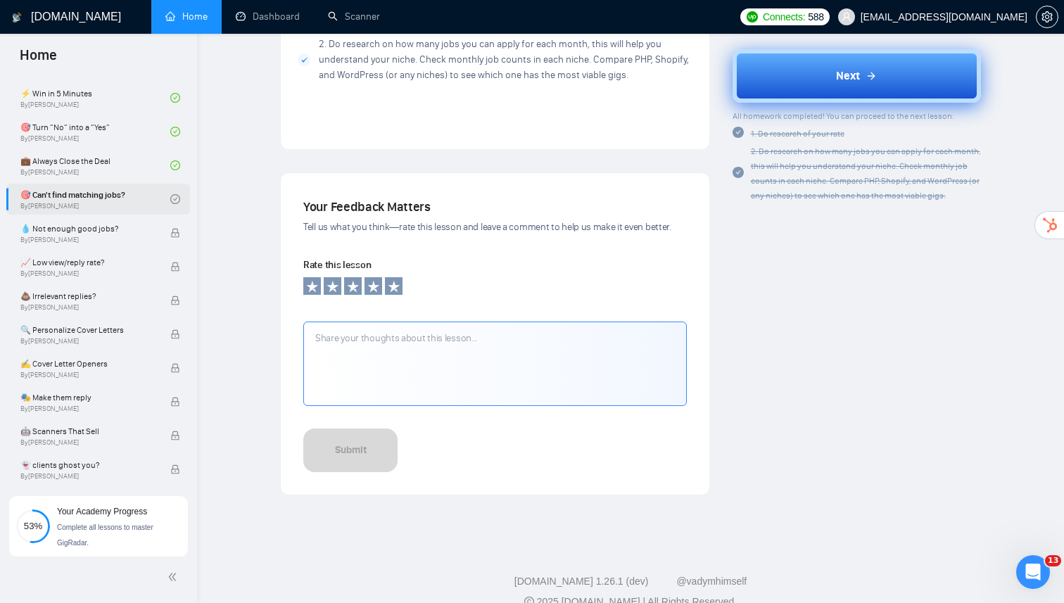
click at [818, 84] on button "Next" at bounding box center [856, 75] width 249 height 53
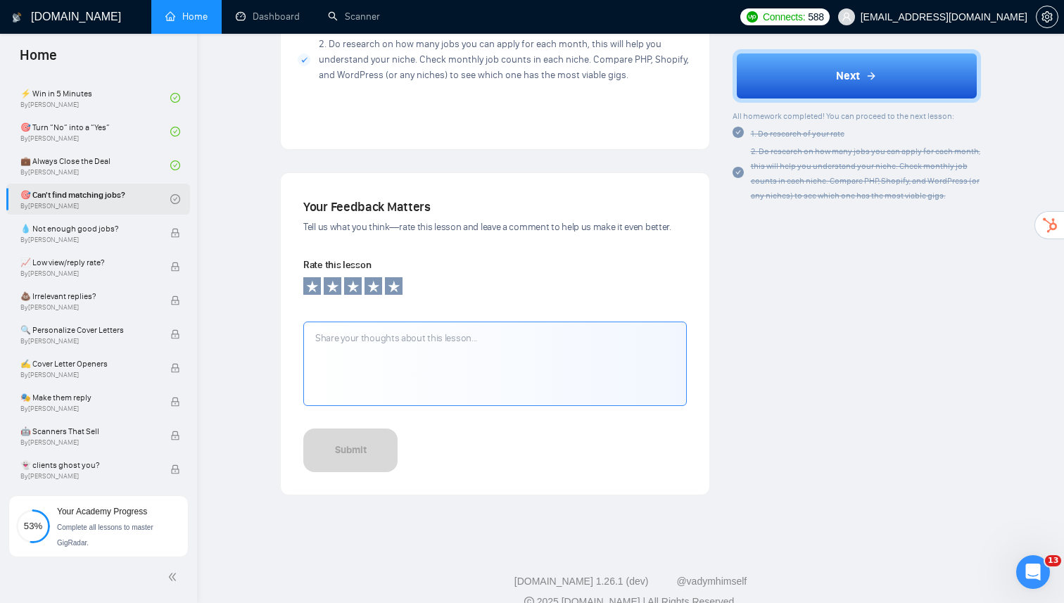
scroll to position [355, 0]
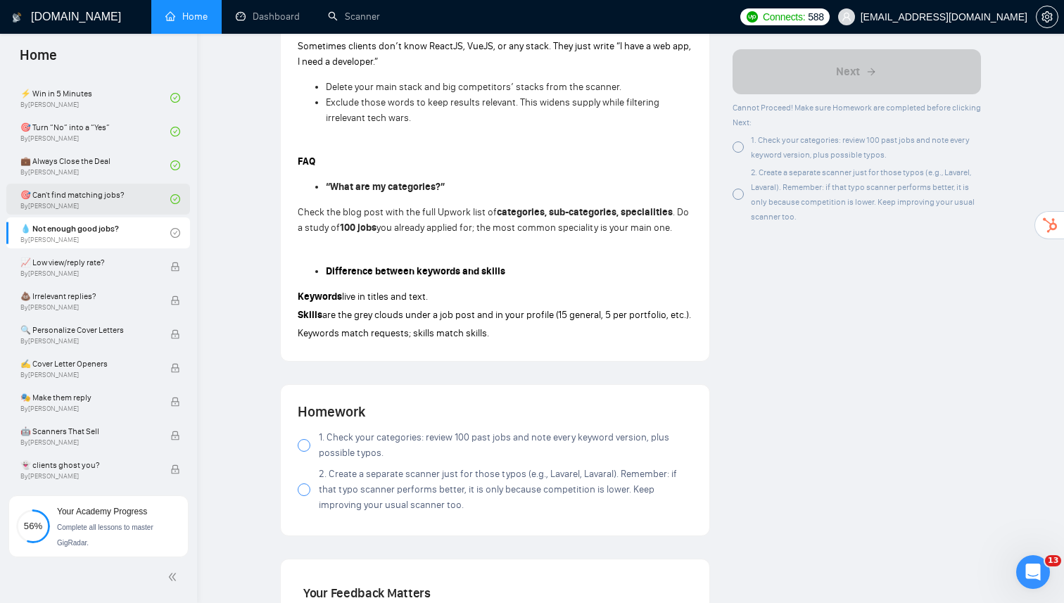
scroll to position [921, 0]
click at [300, 435] on label "1. Check your categories: review 100 past jobs and note every keyword version, …" at bounding box center [495, 446] width 395 height 31
click at [300, 484] on div at bounding box center [304, 490] width 13 height 13
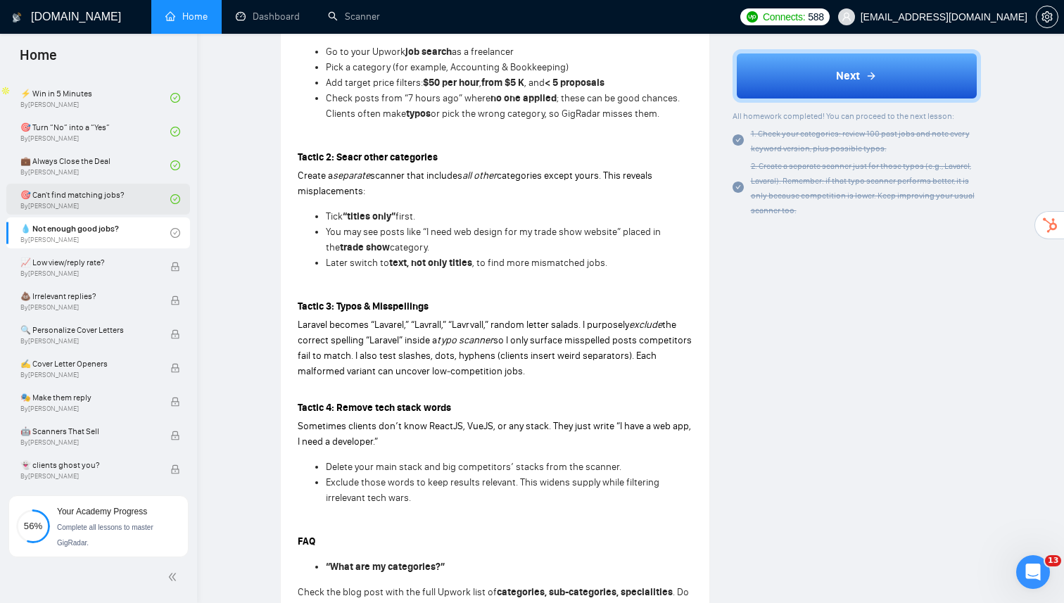
scroll to position [528, 0]
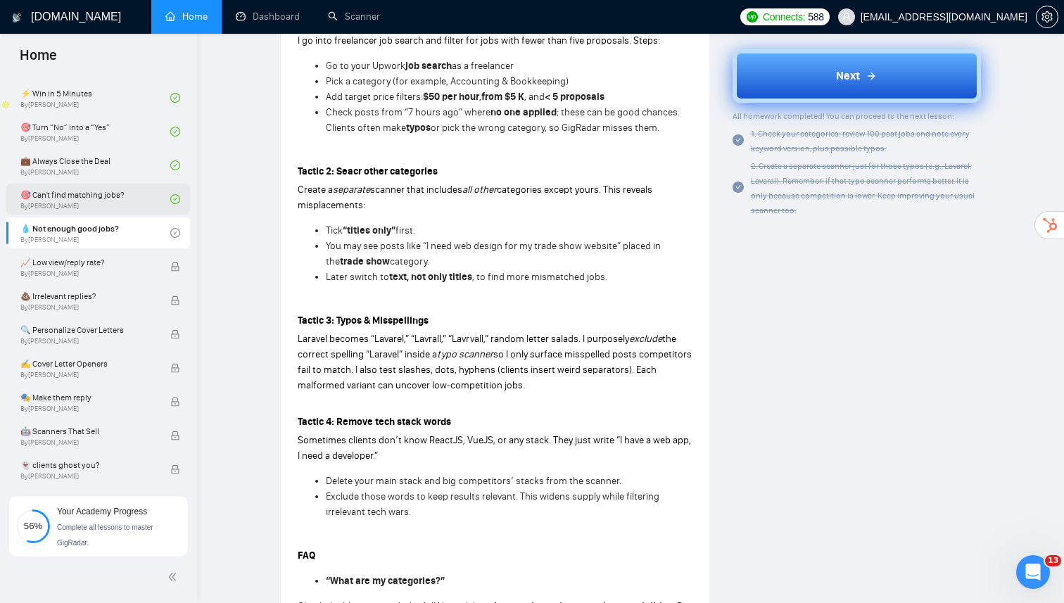
click at [781, 72] on button "Next" at bounding box center [856, 75] width 249 height 53
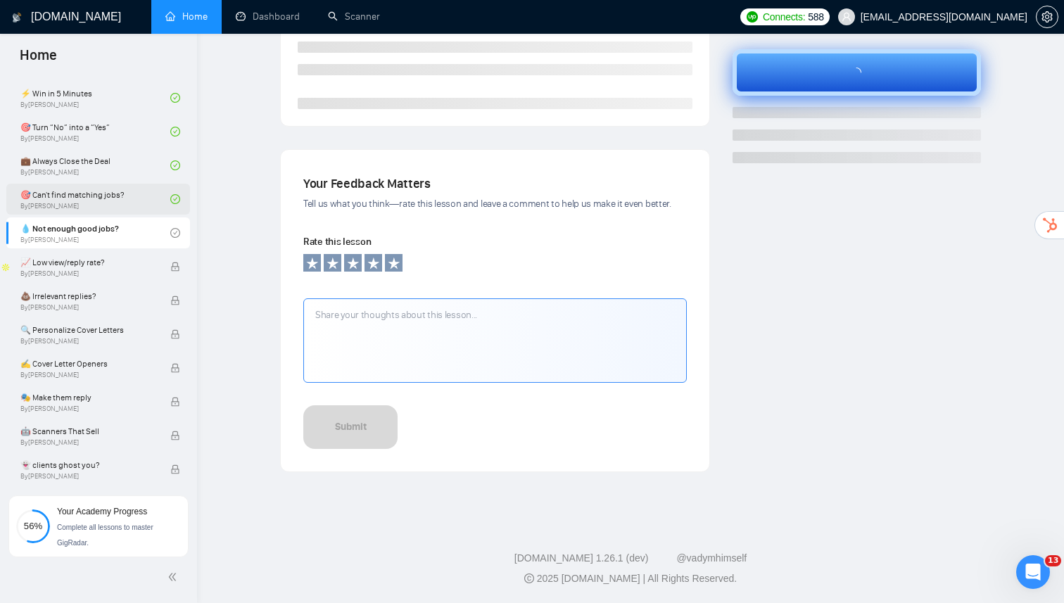
scroll to position [355, 0]
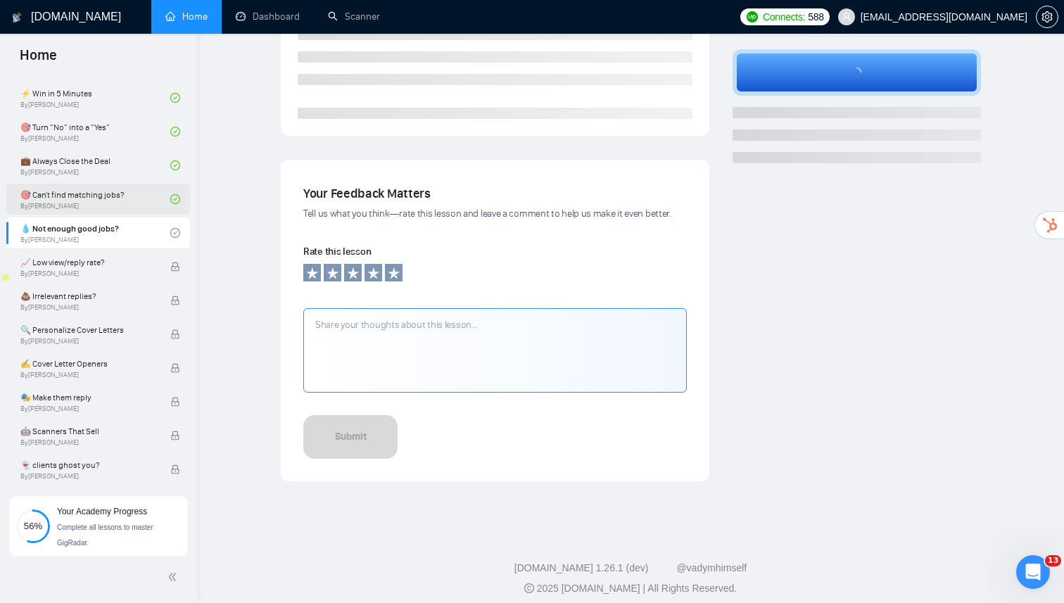
scroll to position [163, 0]
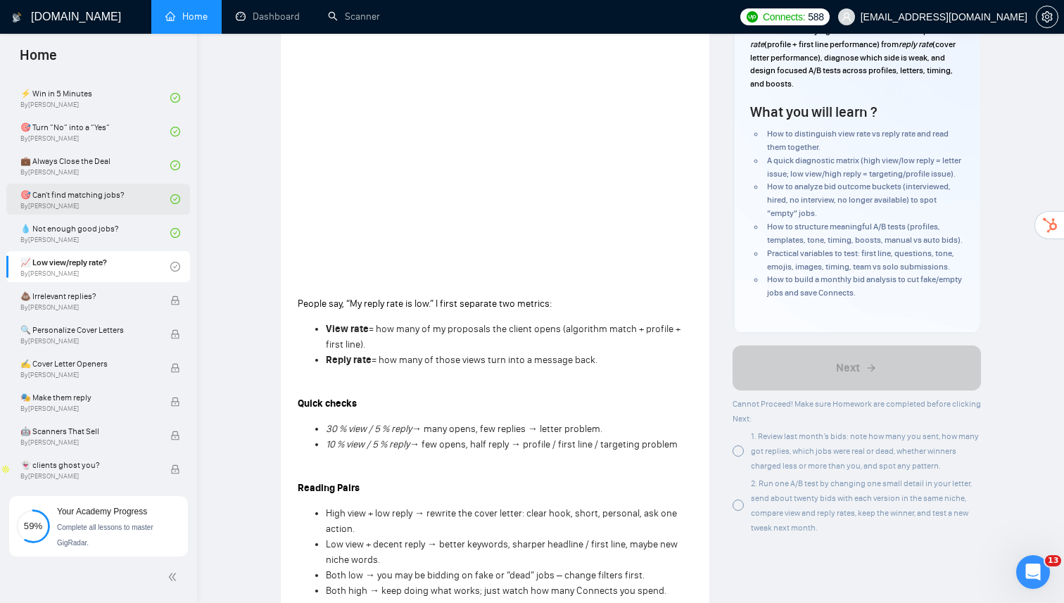
click at [462, 336] on li "View rate = how many of my proposals the client opens (algorithm match + profil…" at bounding box center [509, 337] width 367 height 31
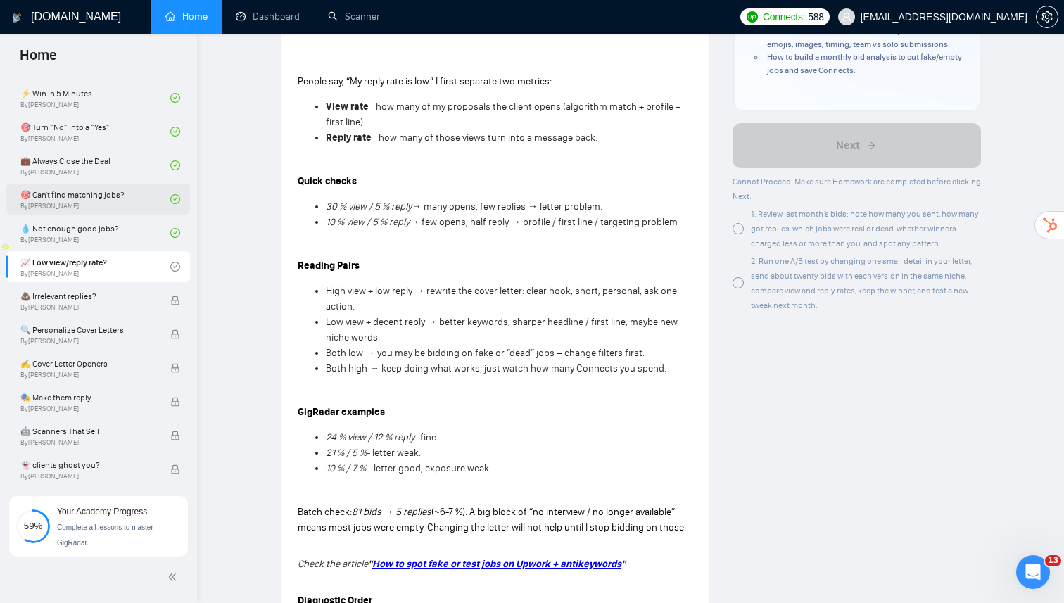
scroll to position [386, 0]
click at [388, 330] on li "Low view + decent reply → better keywords, sharper headline / first line, maybe…" at bounding box center [509, 329] width 367 height 31
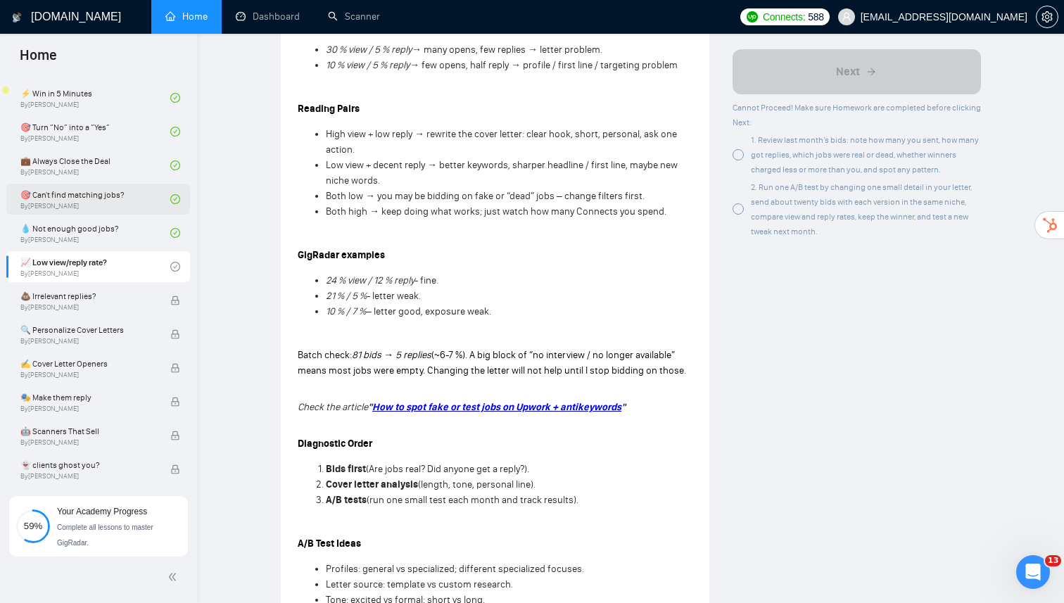
scroll to position [547, 0]
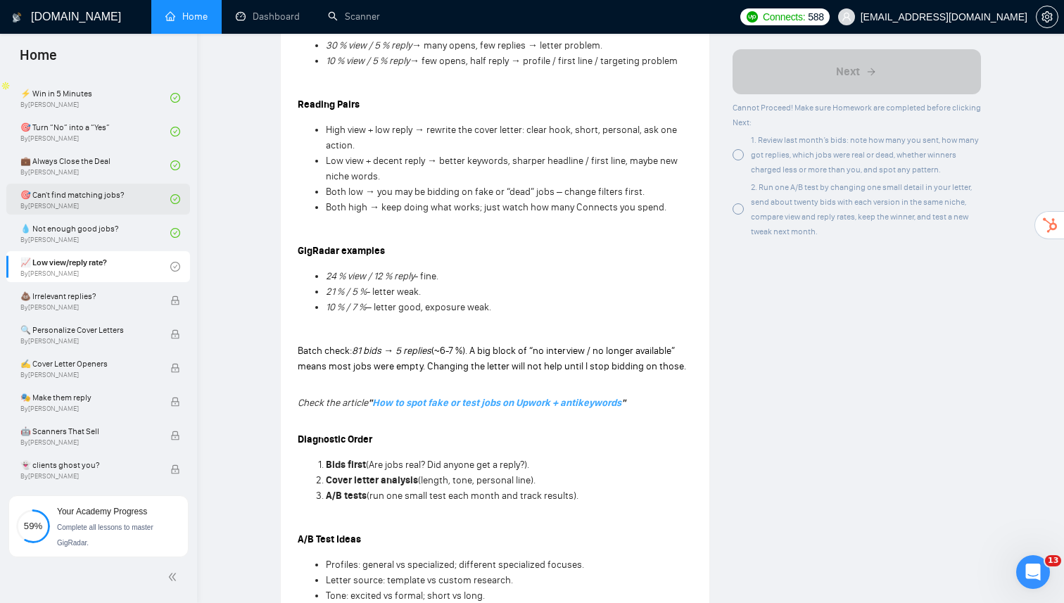
click at [416, 397] on em "How to spot fake or test jobs on Upwork + antikeywords" at bounding box center [496, 403] width 249 height 12
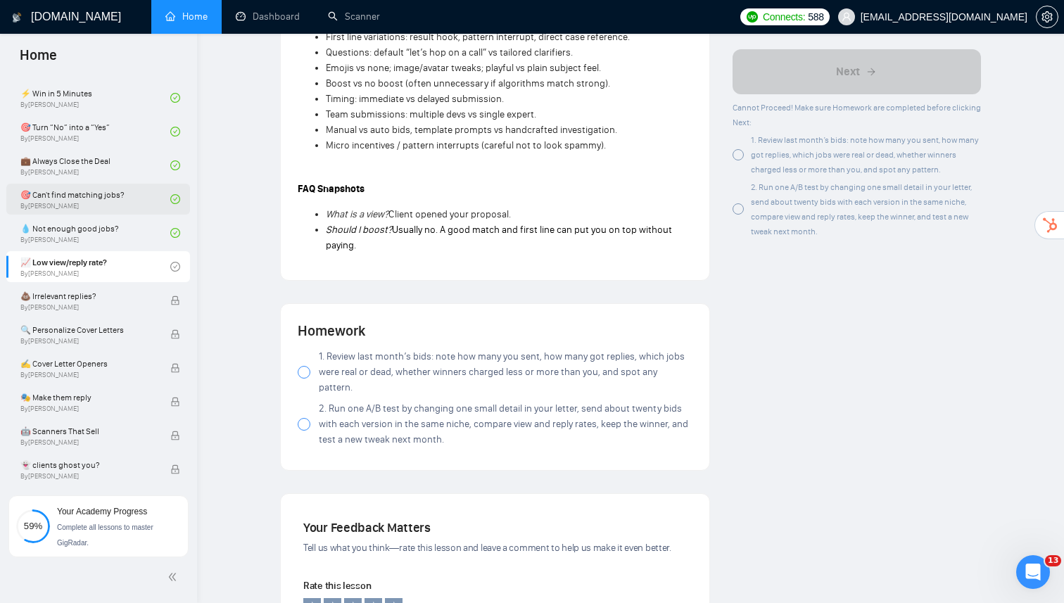
scroll to position [1134, 0]
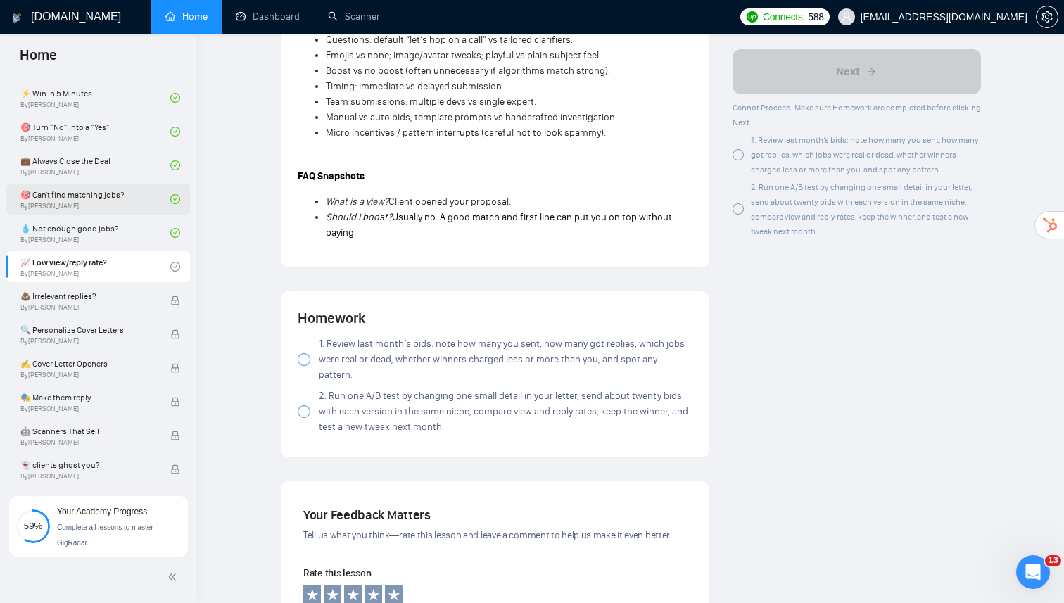
click at [304, 353] on div at bounding box center [304, 359] width 13 height 13
click at [302, 405] on div at bounding box center [304, 411] width 13 height 13
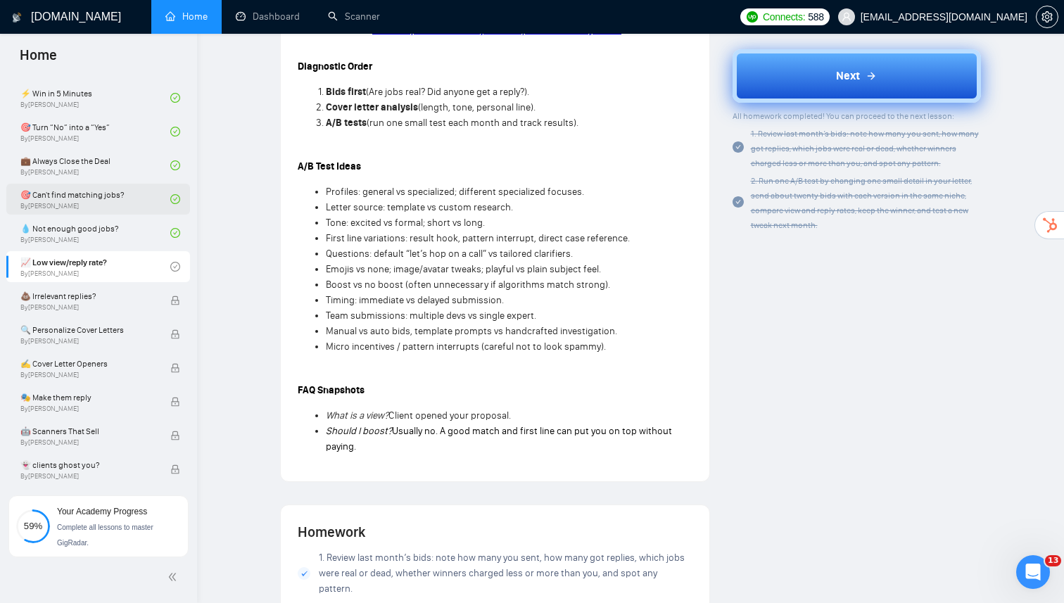
click at [783, 79] on button "Next" at bounding box center [856, 75] width 249 height 53
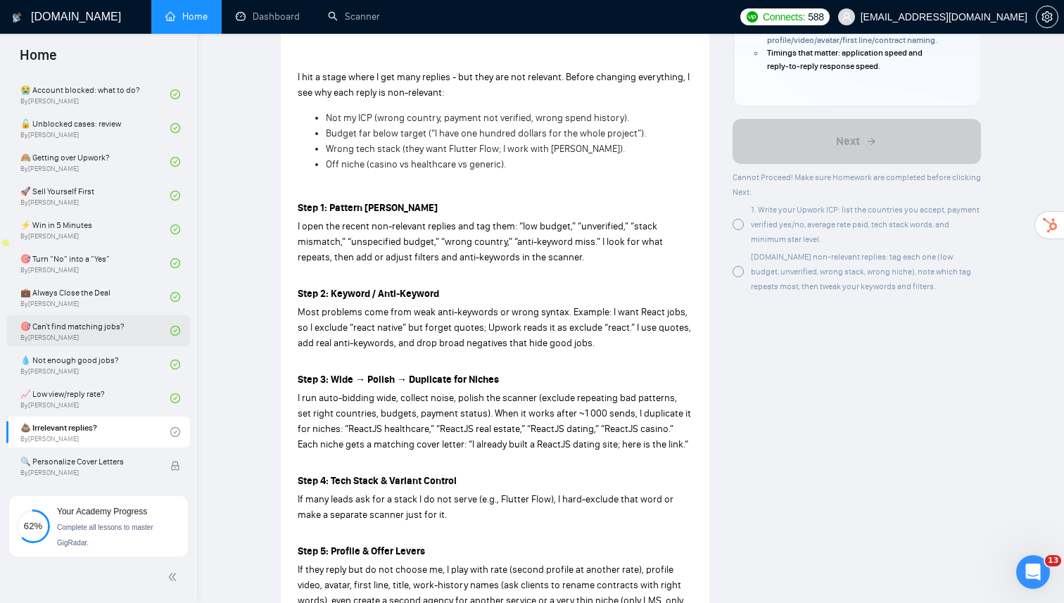
scroll to position [393, 0]
